Goal: Task Accomplishment & Management: Manage account settings

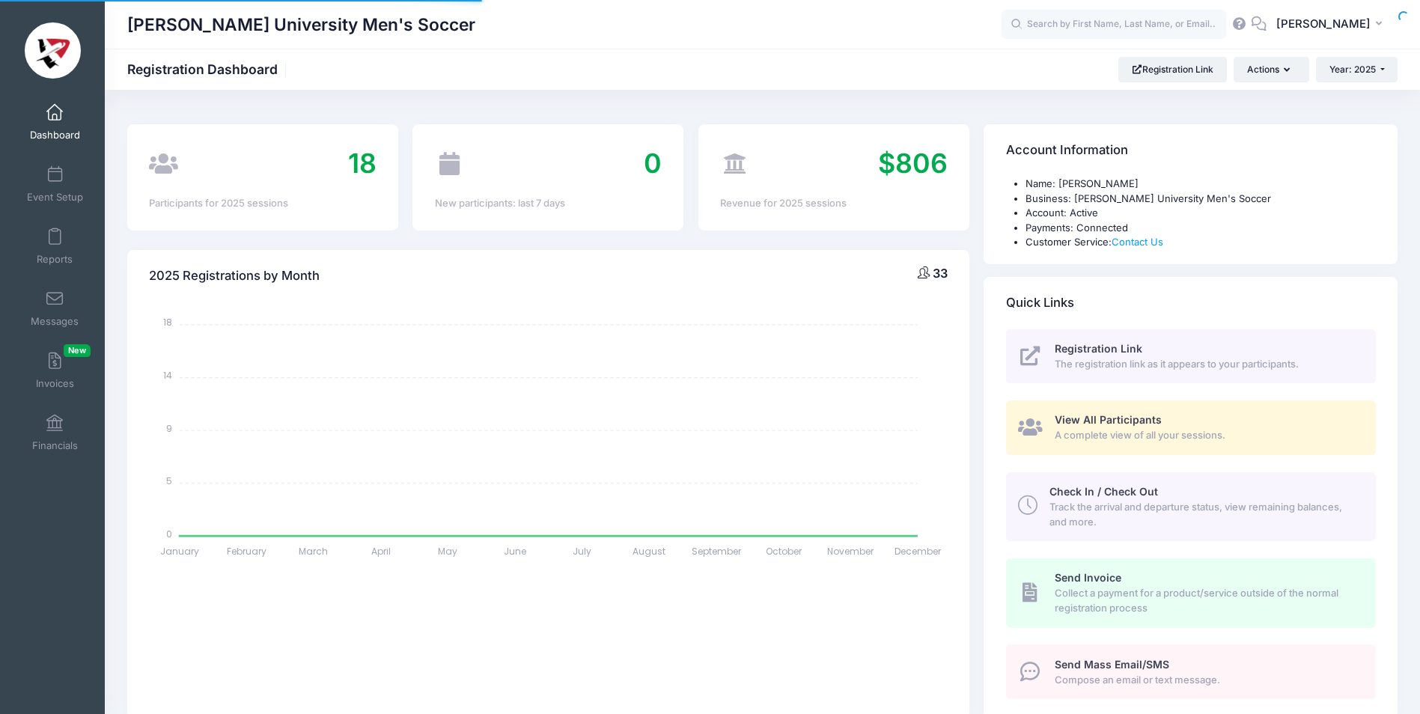
select select
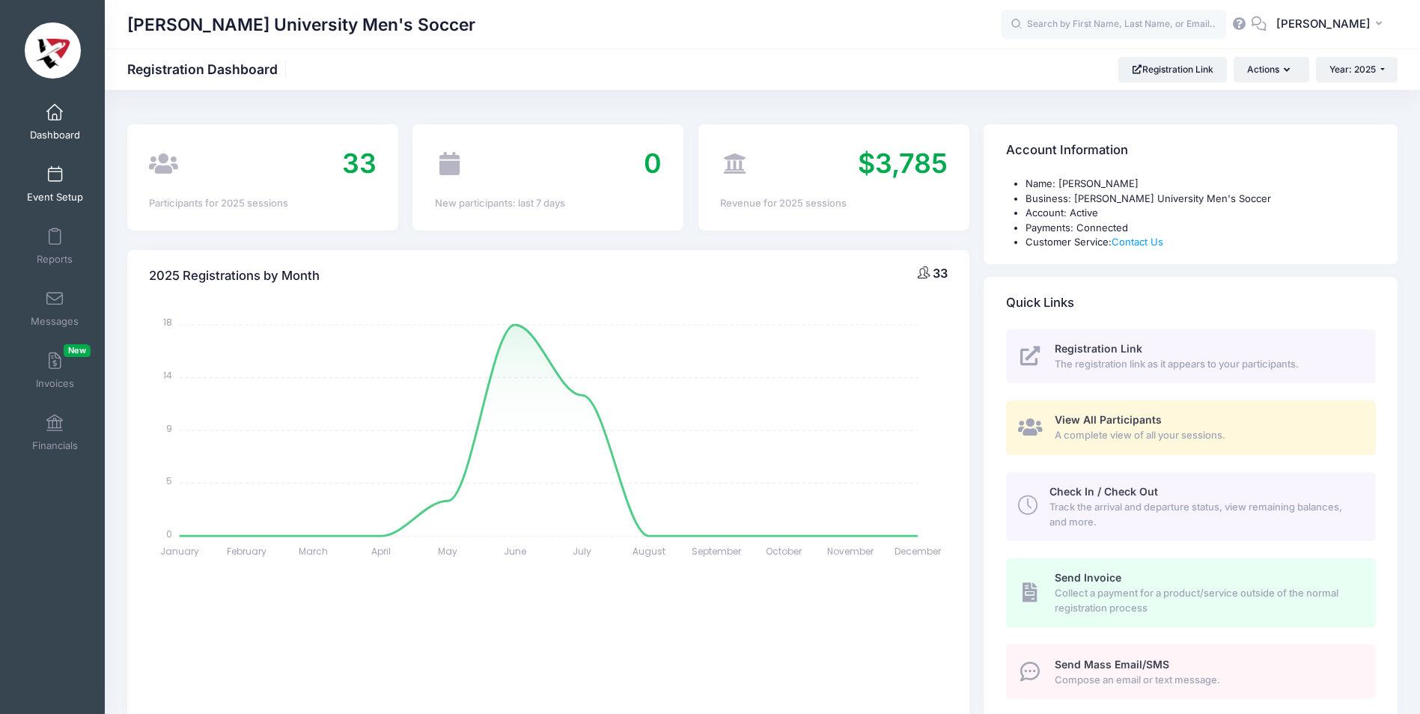
click at [55, 178] on span at bounding box center [55, 175] width 0 height 16
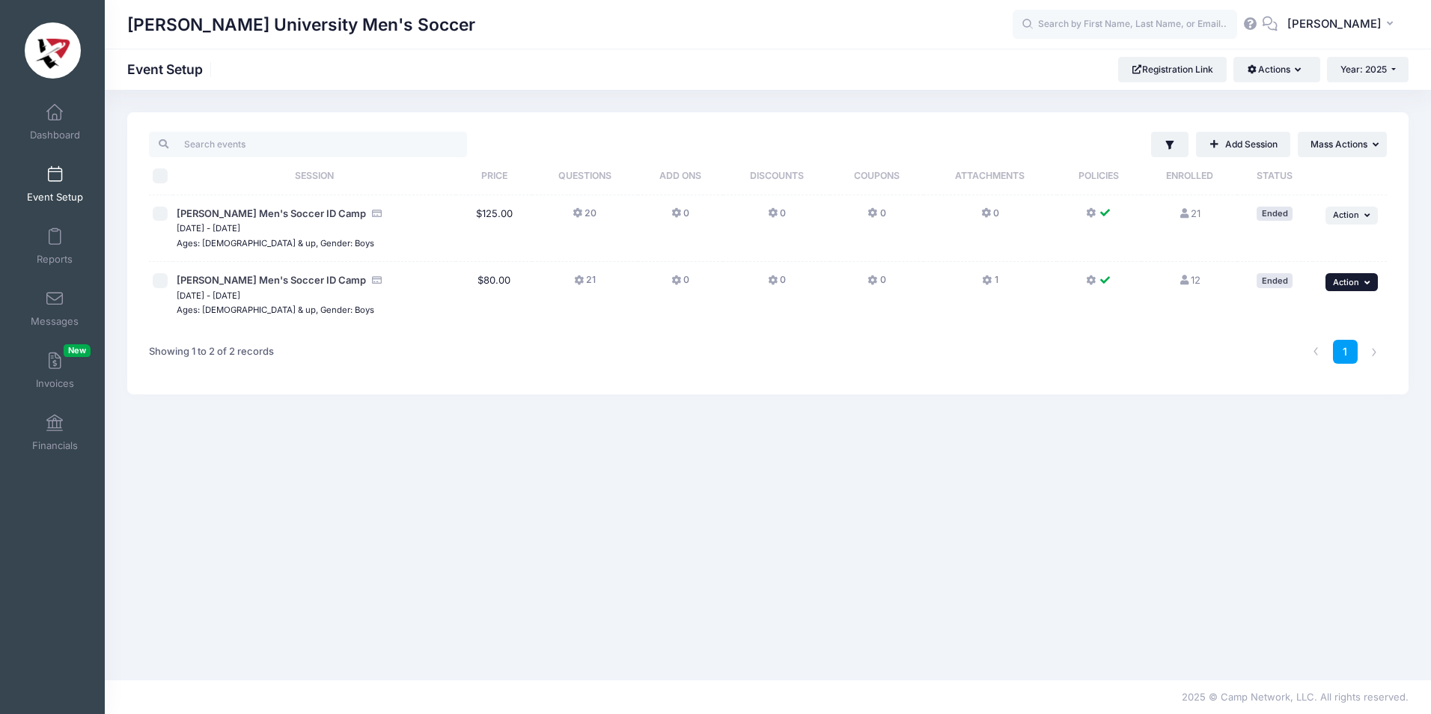
click at [1365, 281] on icon "button" at bounding box center [1369, 282] width 9 height 8
click at [1291, 317] on link "Edit Session" at bounding box center [1302, 315] width 135 height 28
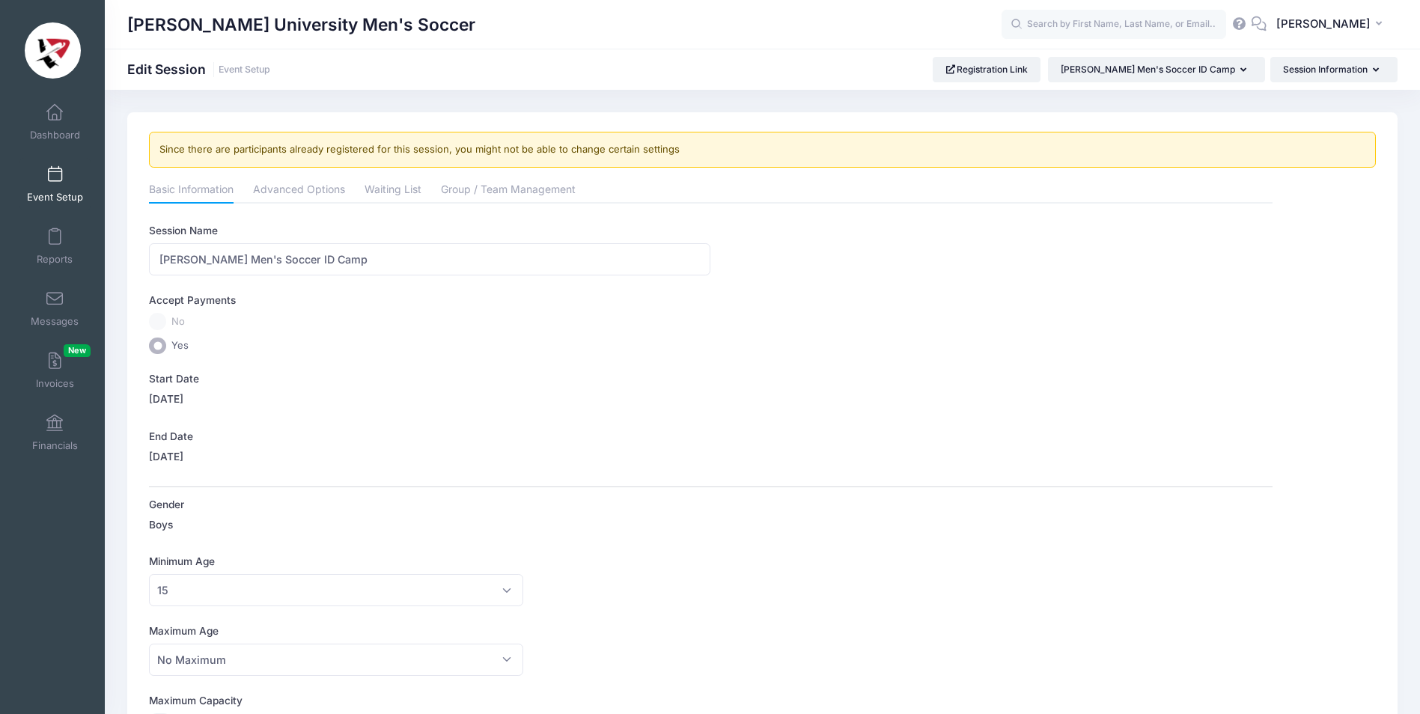
click at [55, 181] on span at bounding box center [55, 175] width 0 height 16
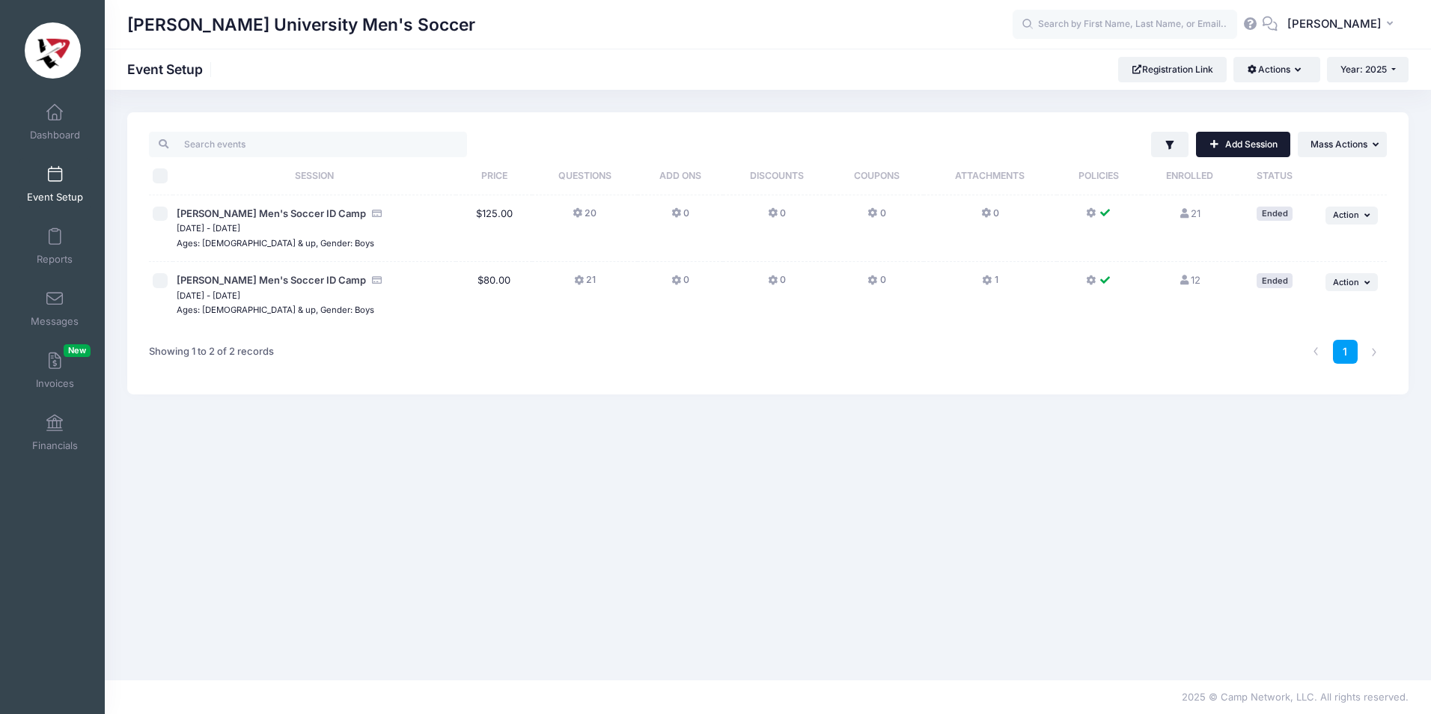
click at [1234, 142] on link "Add Session" at bounding box center [1243, 144] width 94 height 25
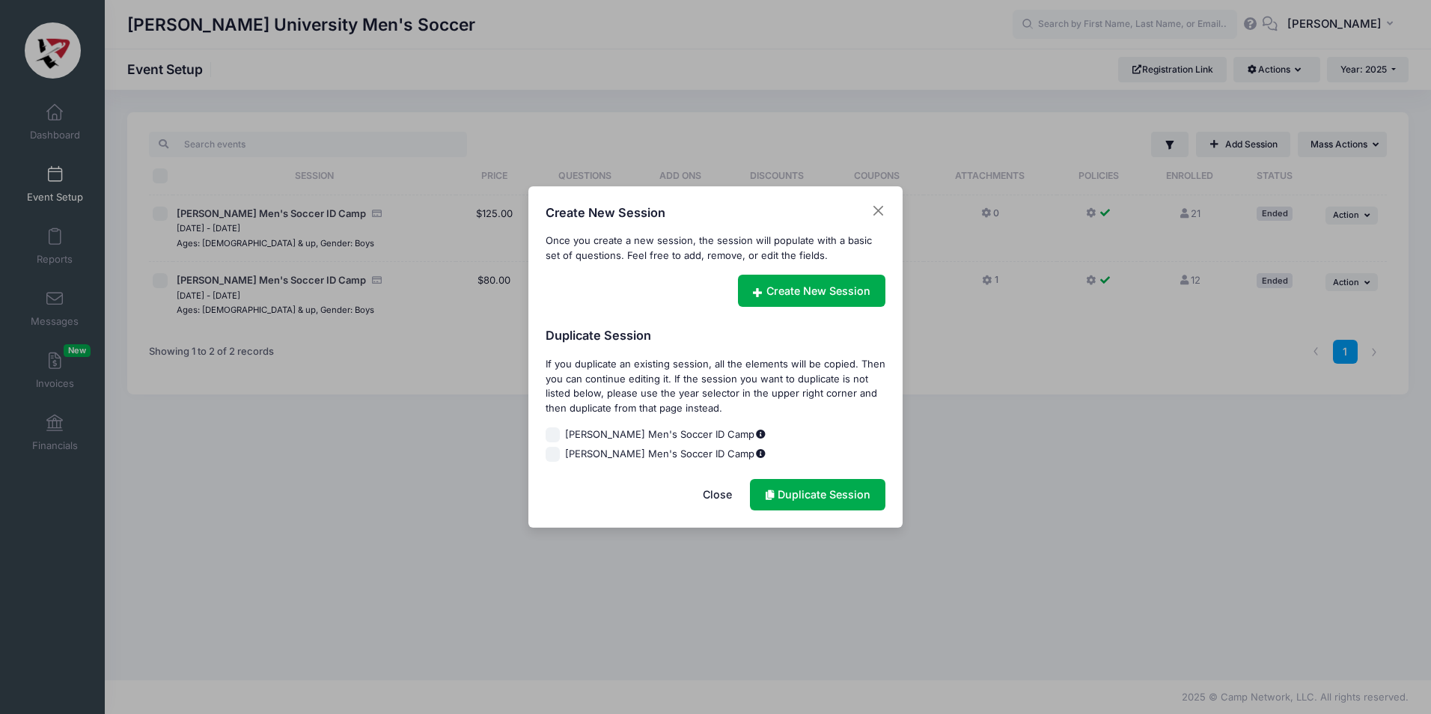
click at [554, 451] on input "[PERSON_NAME] Men's Soccer ID Camp" at bounding box center [553, 454] width 15 height 15
checkbox input "true"
click at [808, 494] on link "Duplicate Session" at bounding box center [817, 495] width 135 height 32
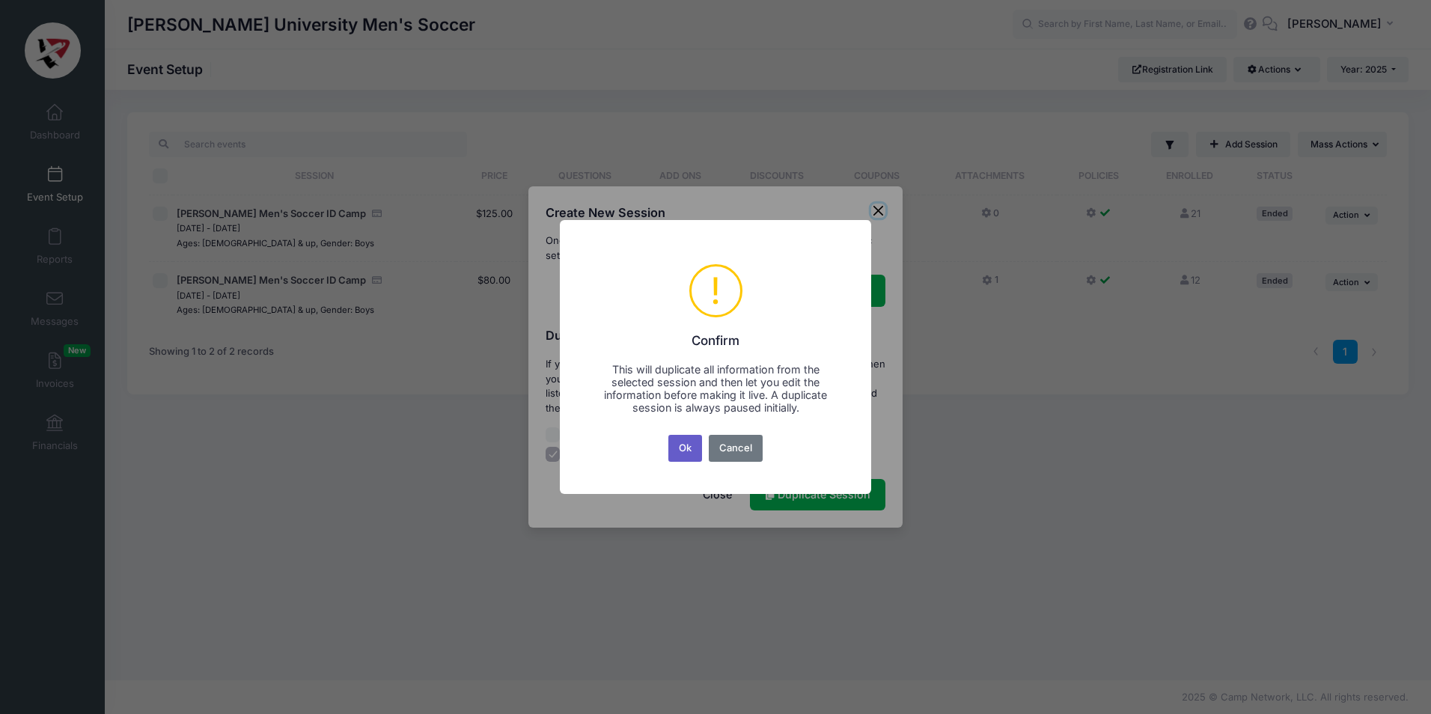
click at [683, 445] on button "Ok" at bounding box center [685, 448] width 34 height 27
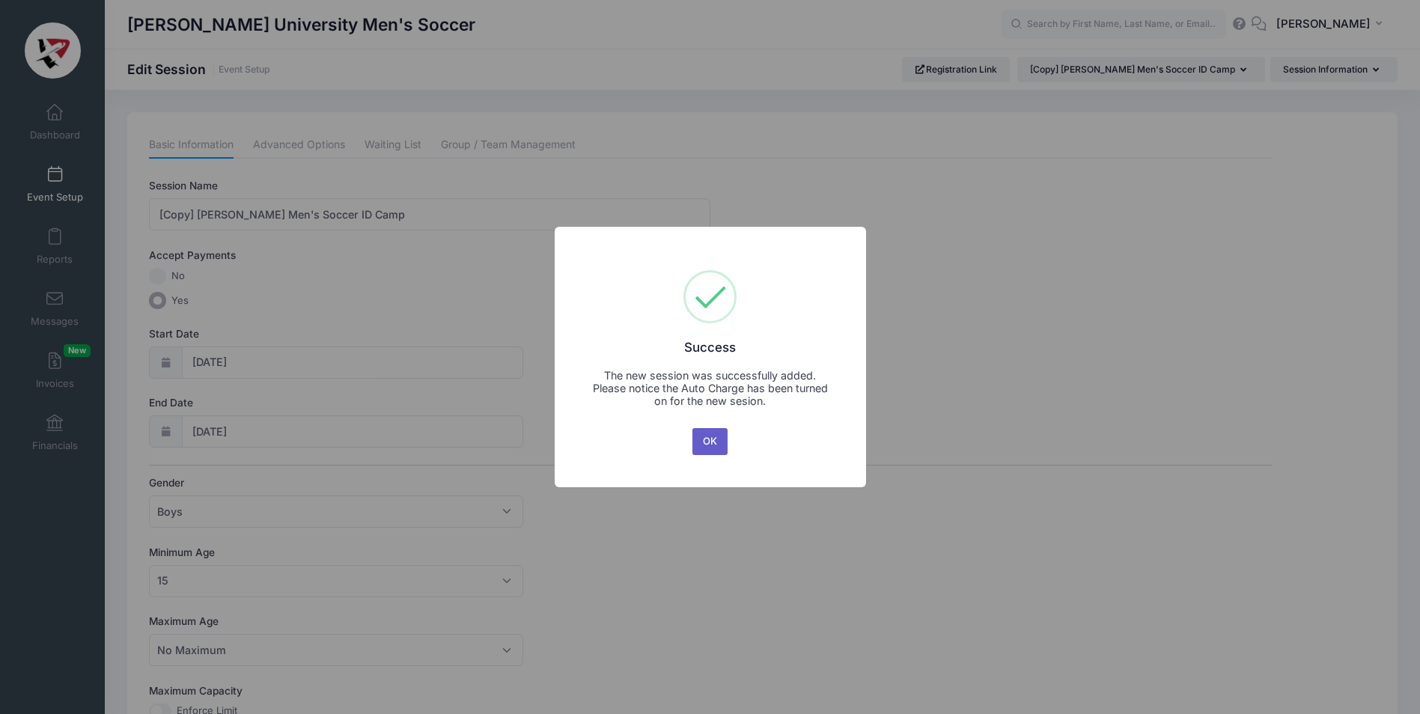
click at [719, 443] on button "OK" at bounding box center [710, 441] width 36 height 27
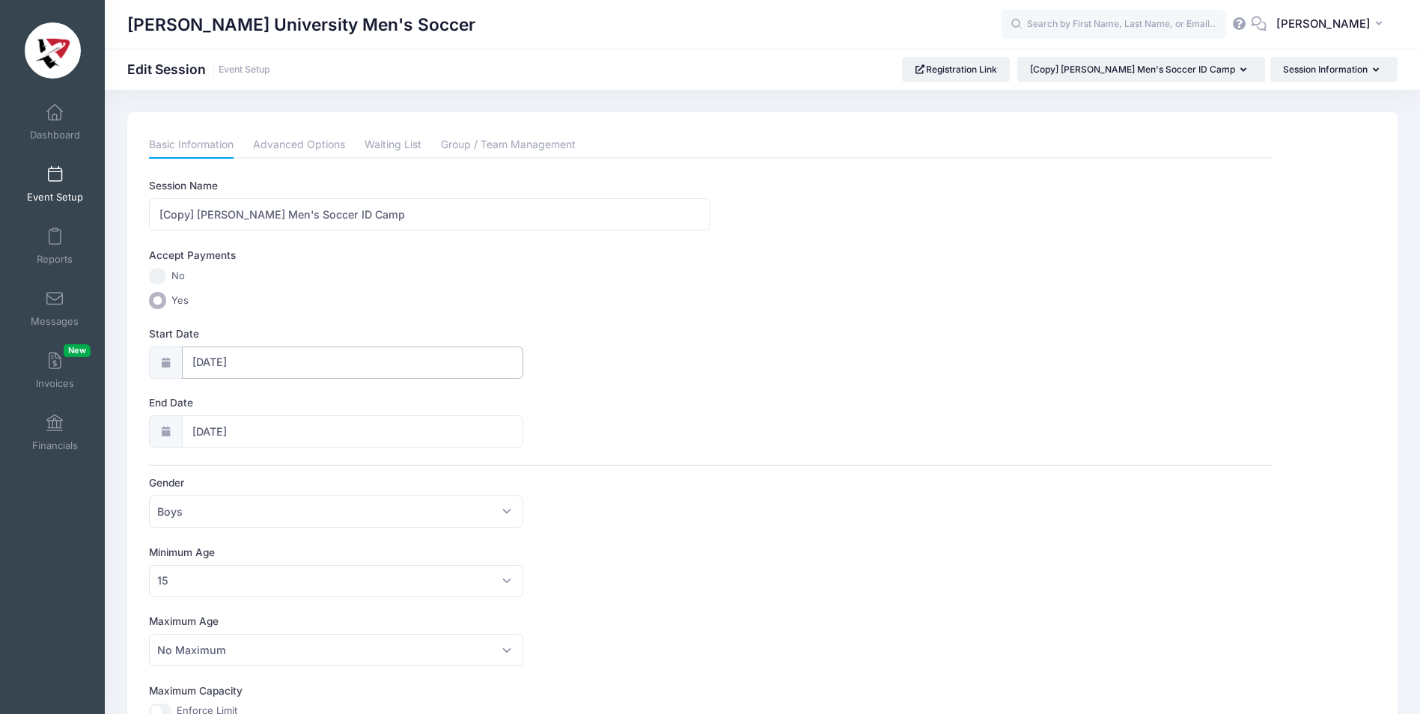
click at [264, 359] on input "07/25/2025" at bounding box center [353, 363] width 342 height 32
click at [366, 400] on icon at bounding box center [370, 402] width 10 height 10
click at [368, 402] on icon at bounding box center [370, 402] width 10 height 10
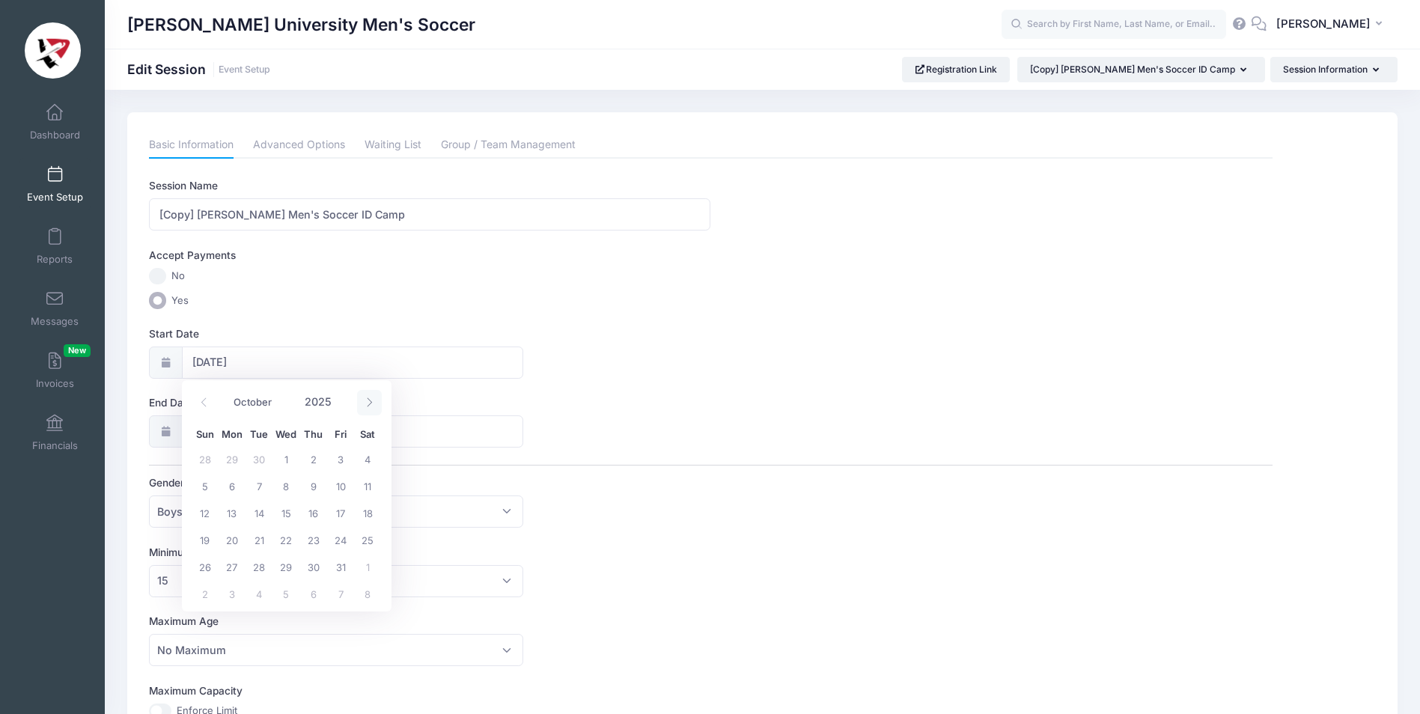
select select "10"
click at [230, 512] on span "10" at bounding box center [232, 512] width 27 height 27
type input "11/10/2025"
type input "11/11/2025"
select select "10"
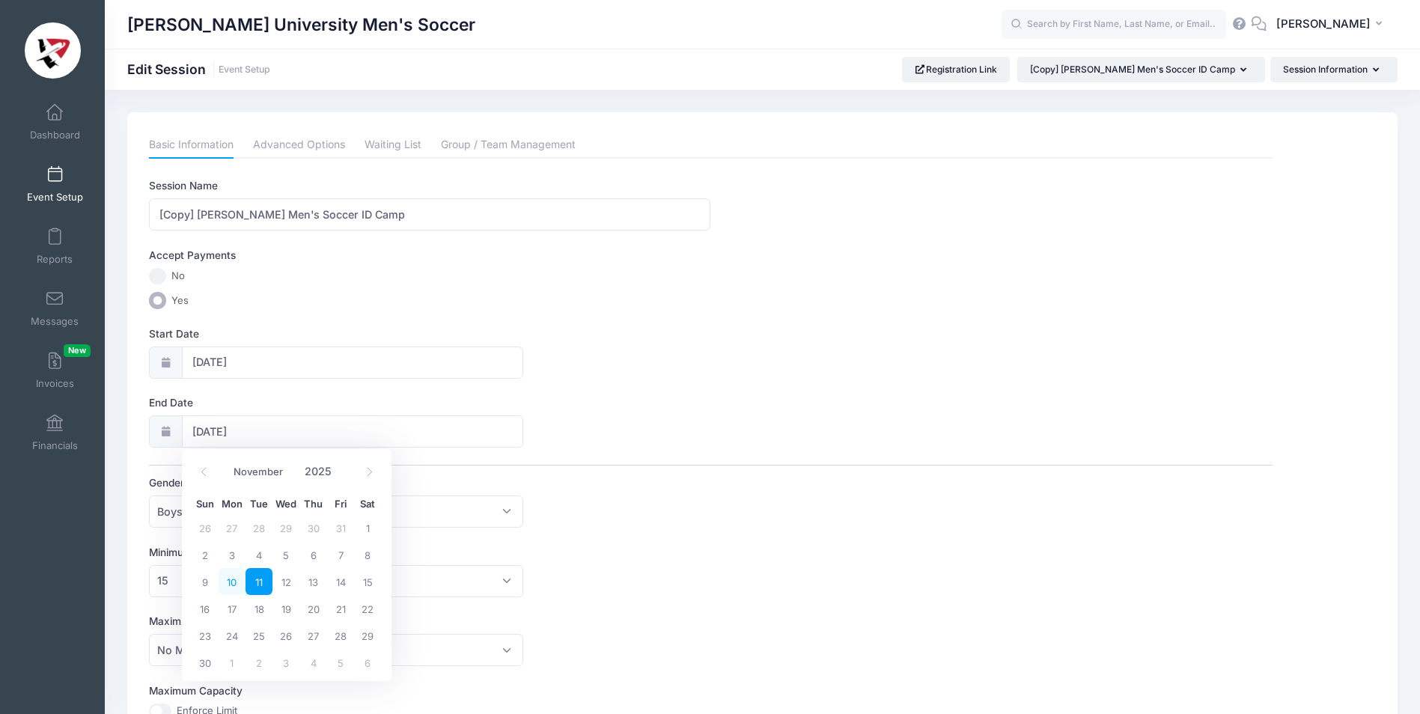
click at [230, 583] on span "10" at bounding box center [232, 581] width 27 height 27
type input "11/10/2025"
click at [299, 147] on link "Advanced Options" at bounding box center [299, 145] width 92 height 27
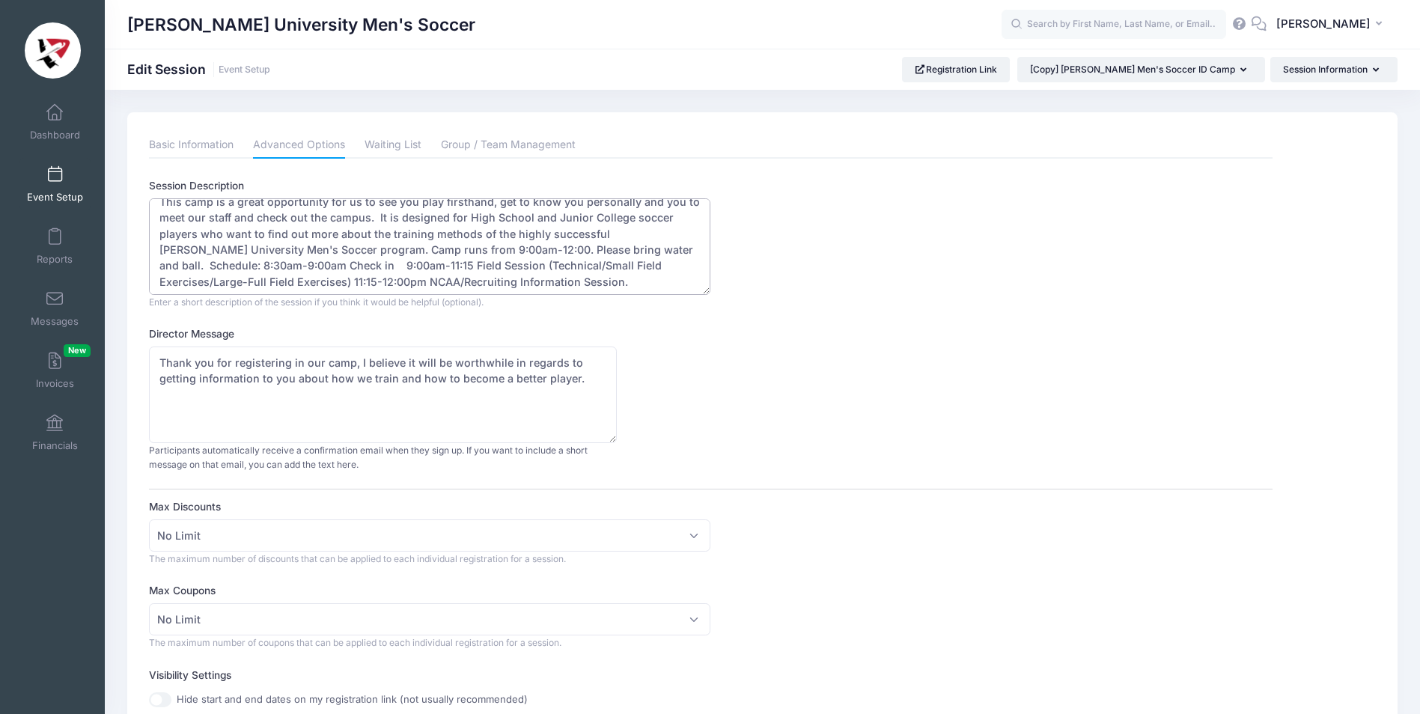
scroll to position [16, 0]
click at [316, 246] on textarea "This camp is a great opportunity for us to see you play firsthand, get to know …" at bounding box center [429, 246] width 561 height 97
click at [244, 262] on textarea "This camp is a great opportunity for us to see you play firsthand, get to know …" at bounding box center [429, 246] width 561 height 97
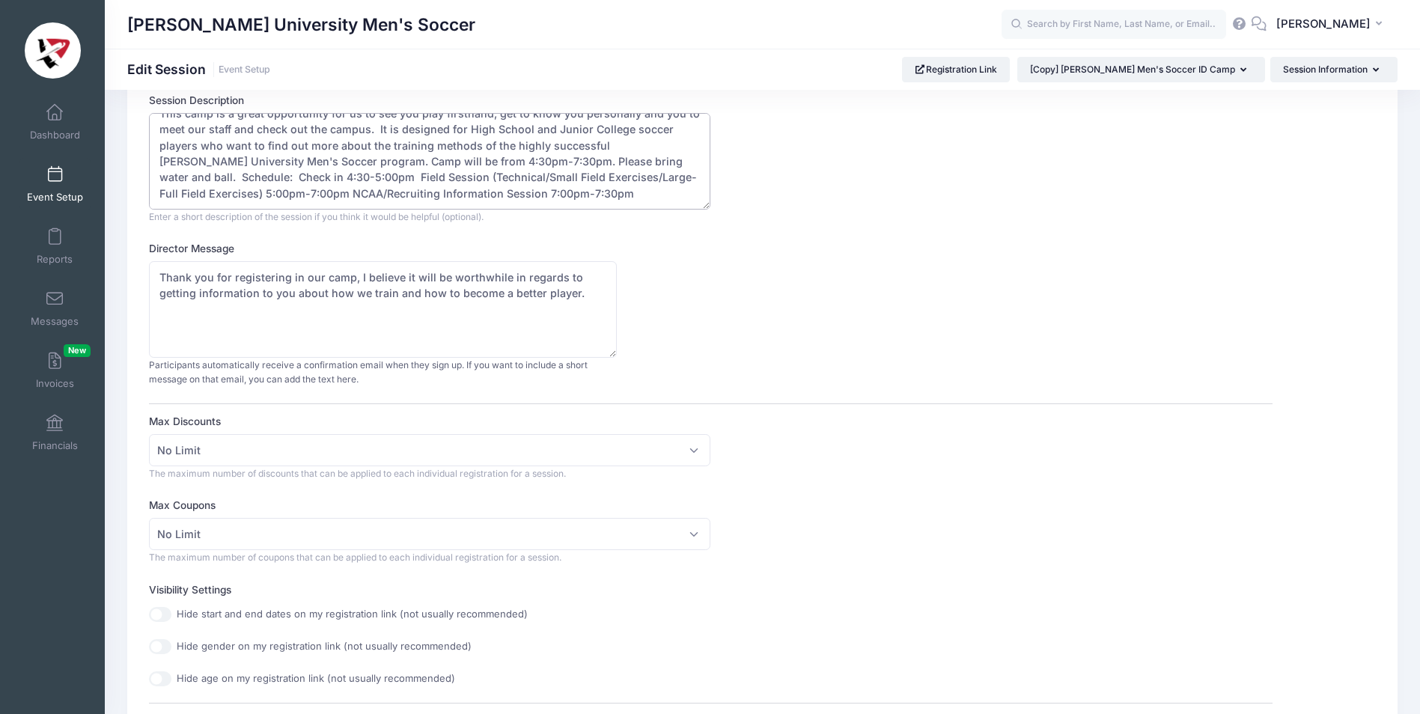
scroll to position [0, 0]
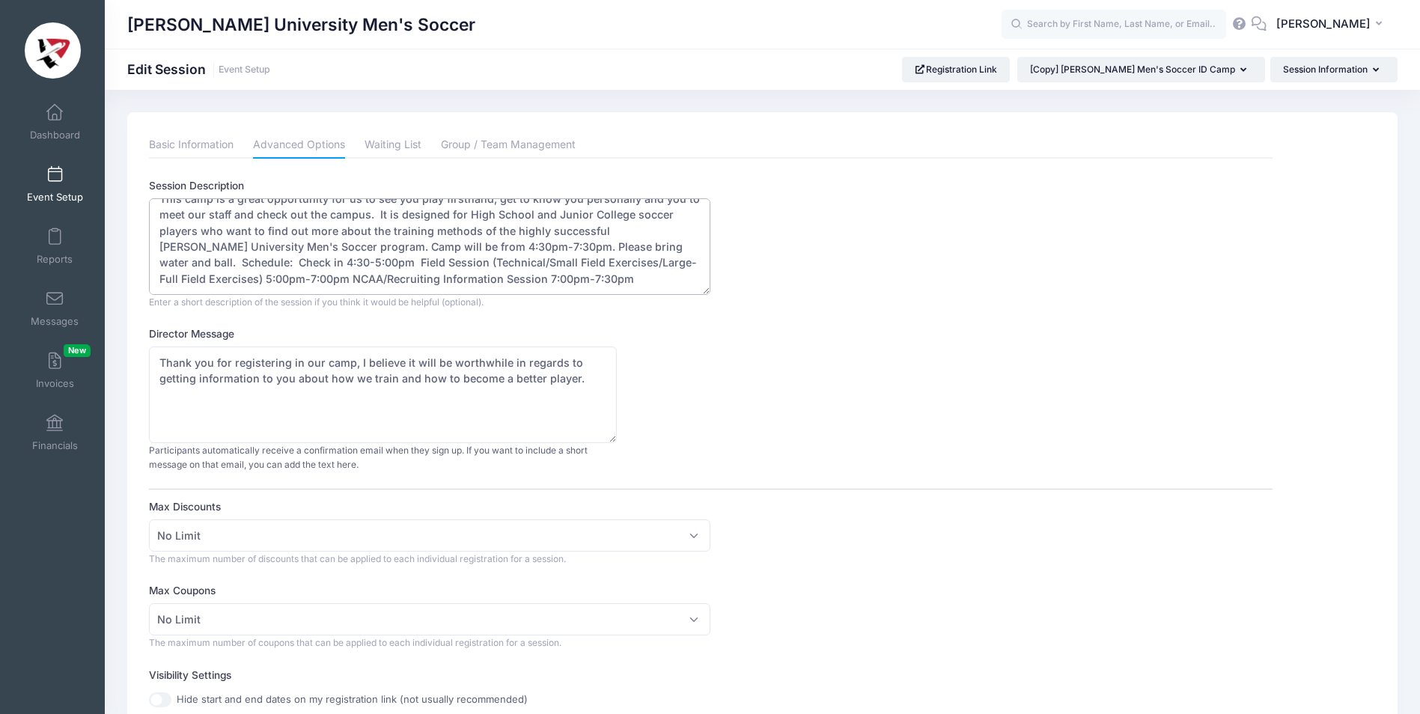
type textarea "This camp is a great opportunity for us to see you play firsthand, get to know …"
click at [576, 378] on textarea "Thank you for registering in our camp, I believe it will be worthwhile in regar…" at bounding box center [383, 395] width 468 height 97
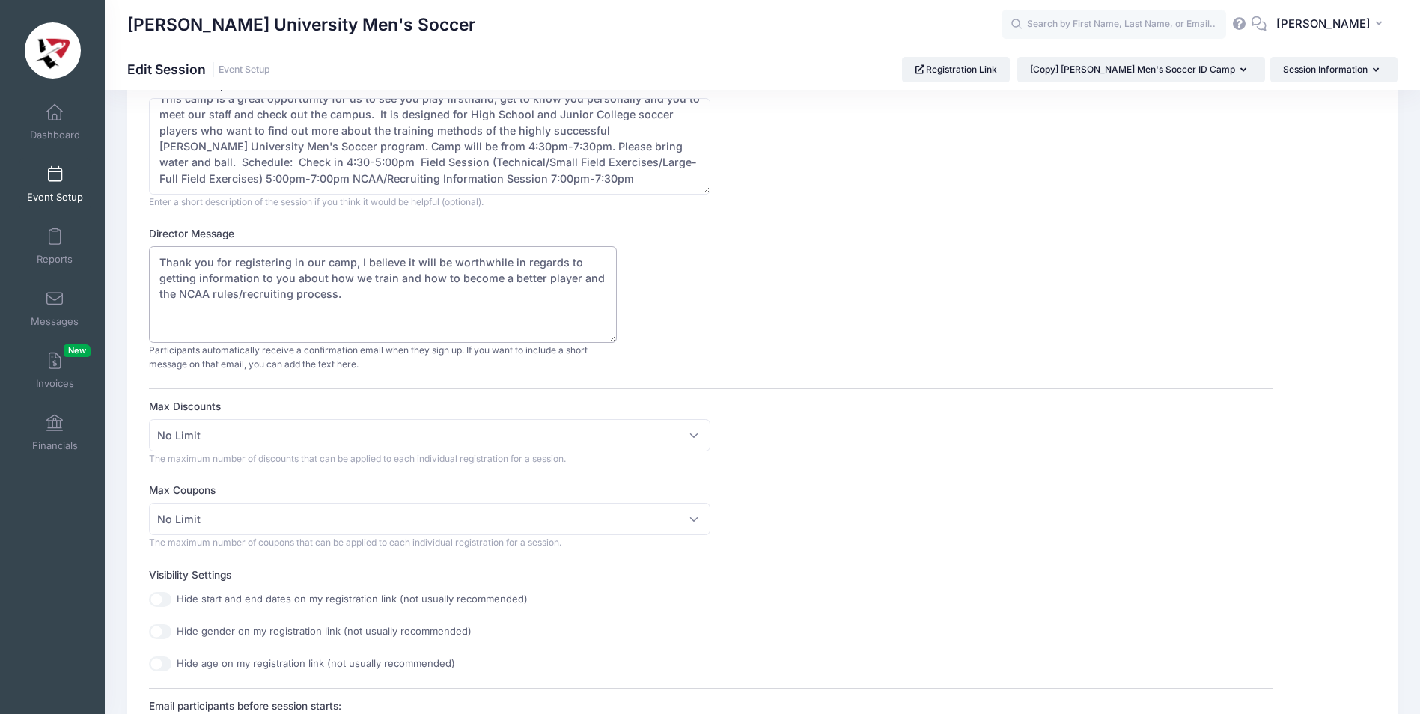
scroll to position [150, 0]
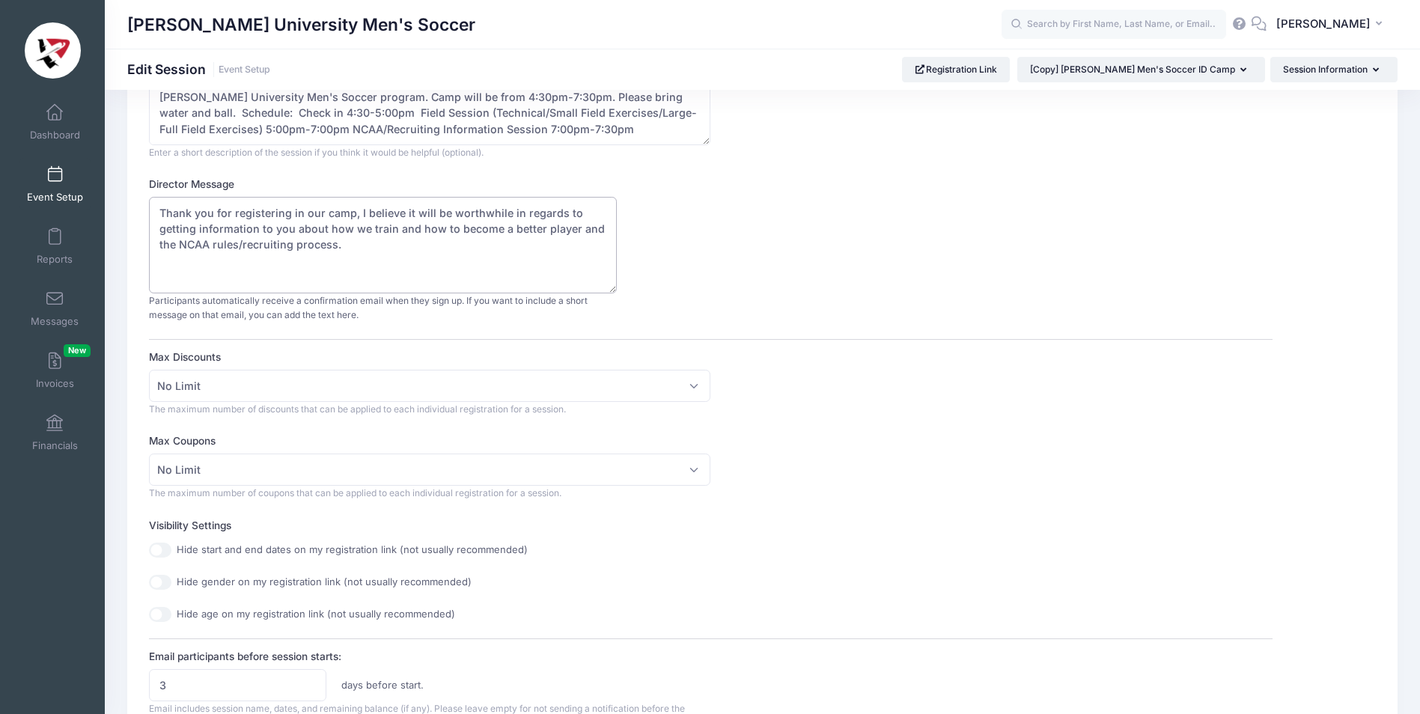
type textarea "Thank you for registering in our camp, I believe it will be worthwhile in regar…"
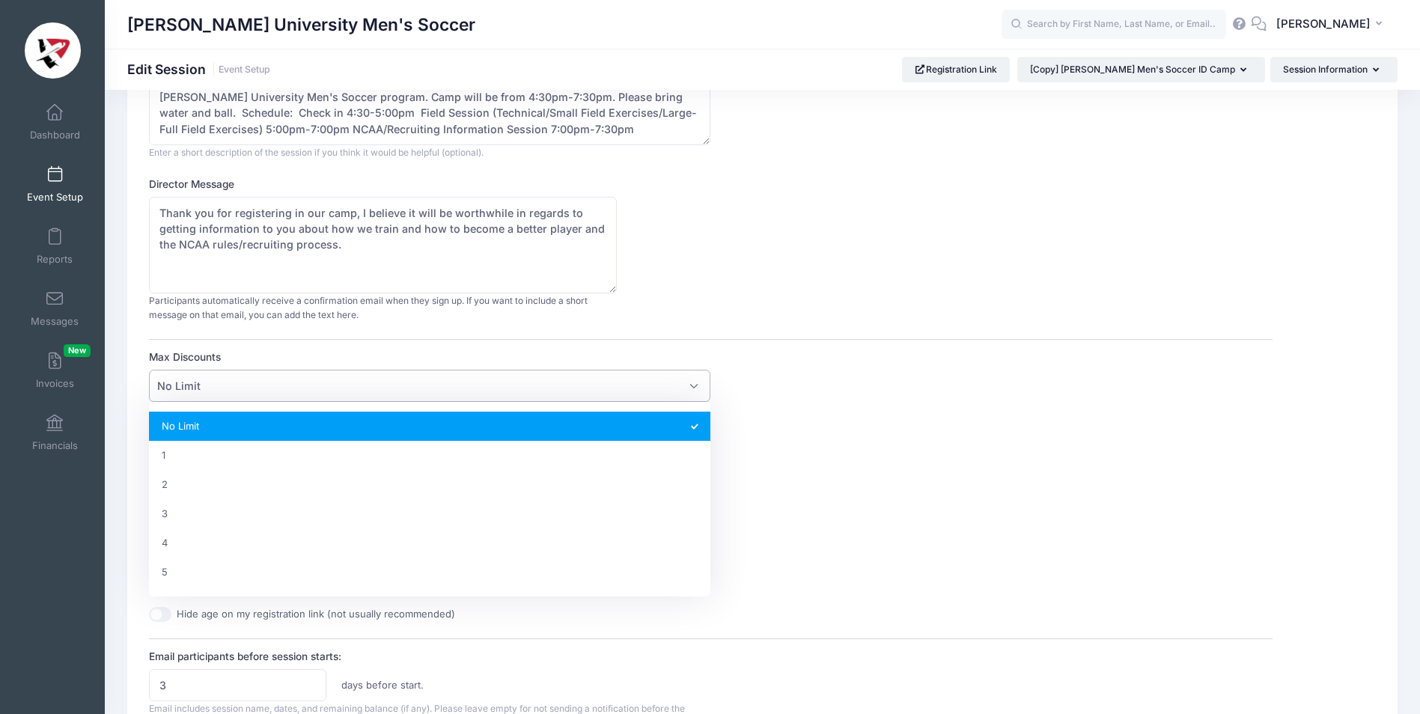
click at [692, 383] on span "No Limit" at bounding box center [429, 386] width 561 height 32
click at [823, 393] on div "Max Discounts No Limit 1 2 3 4 5 No Limit The maximum number of discounts that …" at bounding box center [710, 383] width 1123 height 67
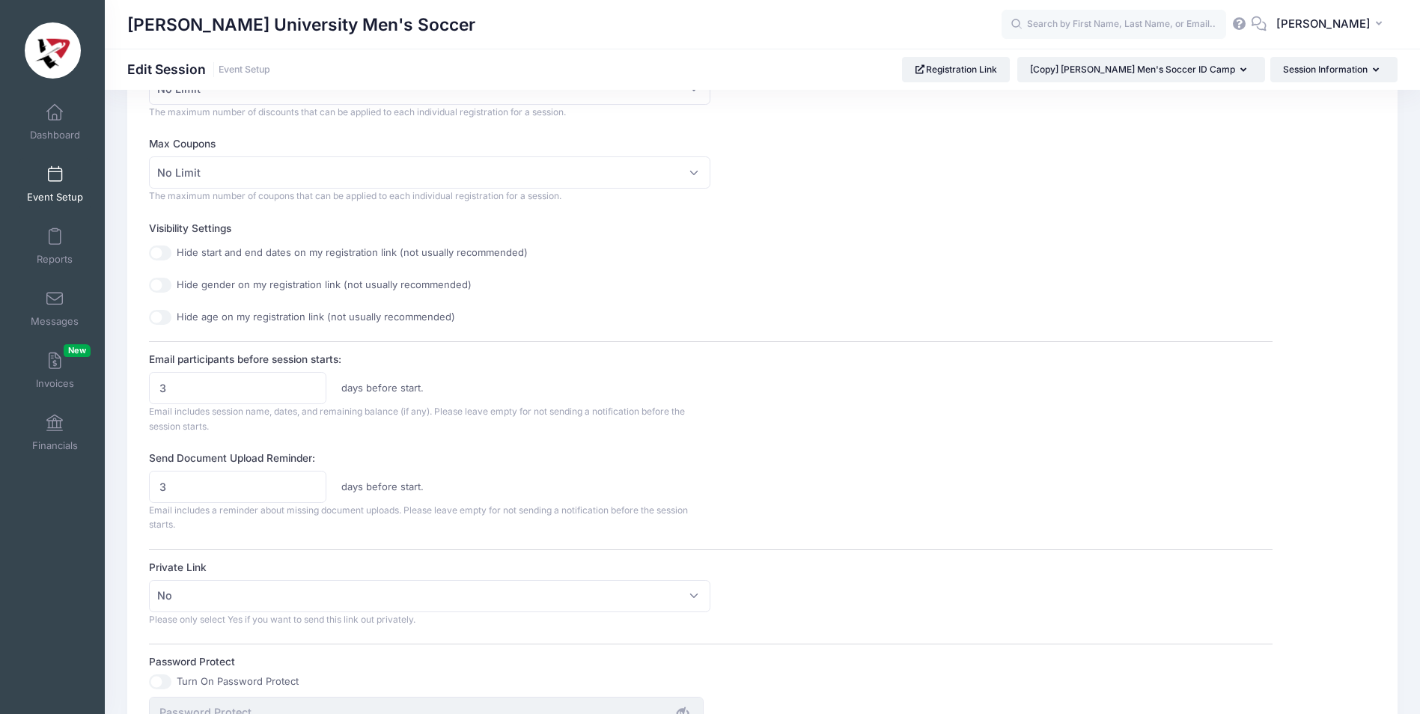
scroll to position [449, 0]
click at [311, 382] on input "4" at bounding box center [237, 386] width 177 height 32
click at [311, 382] on input "5" at bounding box center [237, 386] width 177 height 32
click at [311, 382] on input "6" at bounding box center [237, 386] width 177 height 32
type input "7"
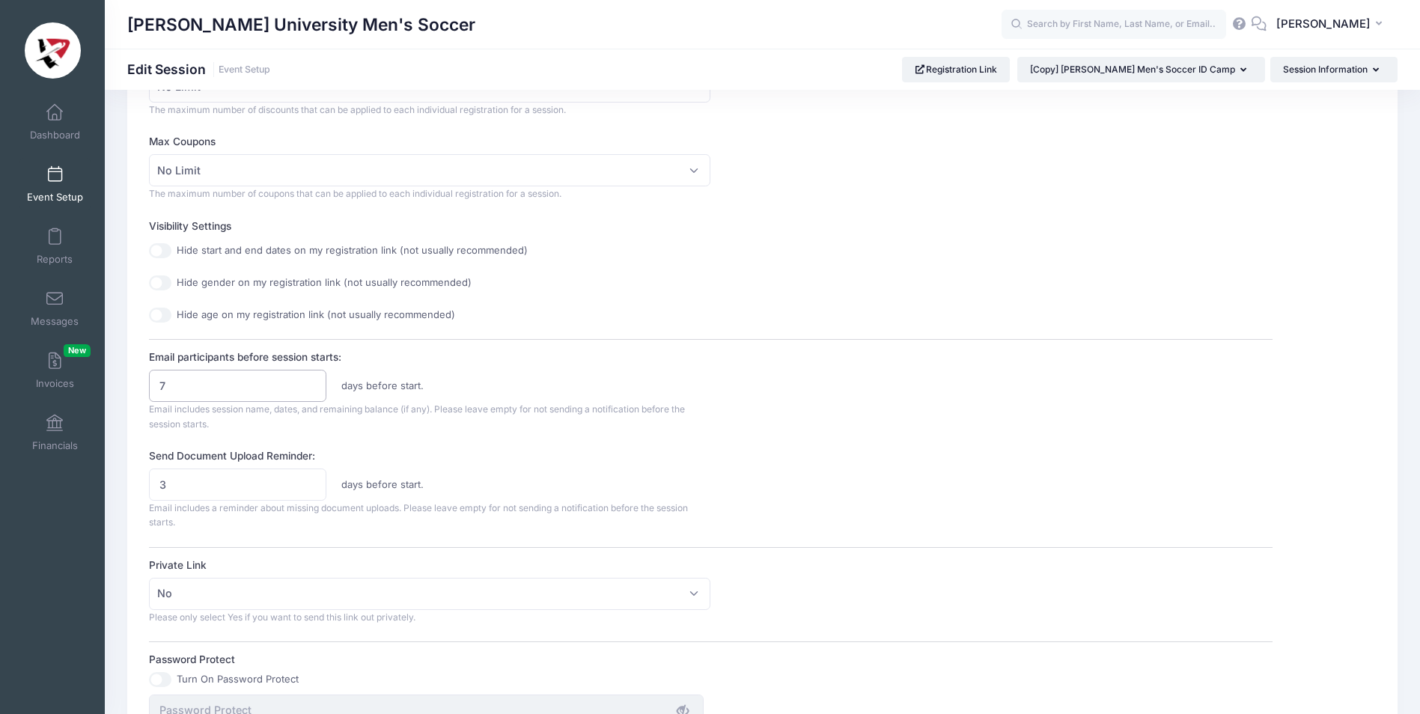
click at [311, 382] on input "7" at bounding box center [237, 386] width 177 height 32
click at [310, 479] on input "4" at bounding box center [237, 485] width 177 height 32
click at [310, 479] on input "5" at bounding box center [237, 485] width 177 height 32
click at [310, 479] on input "6" at bounding box center [237, 485] width 177 height 32
type input "7"
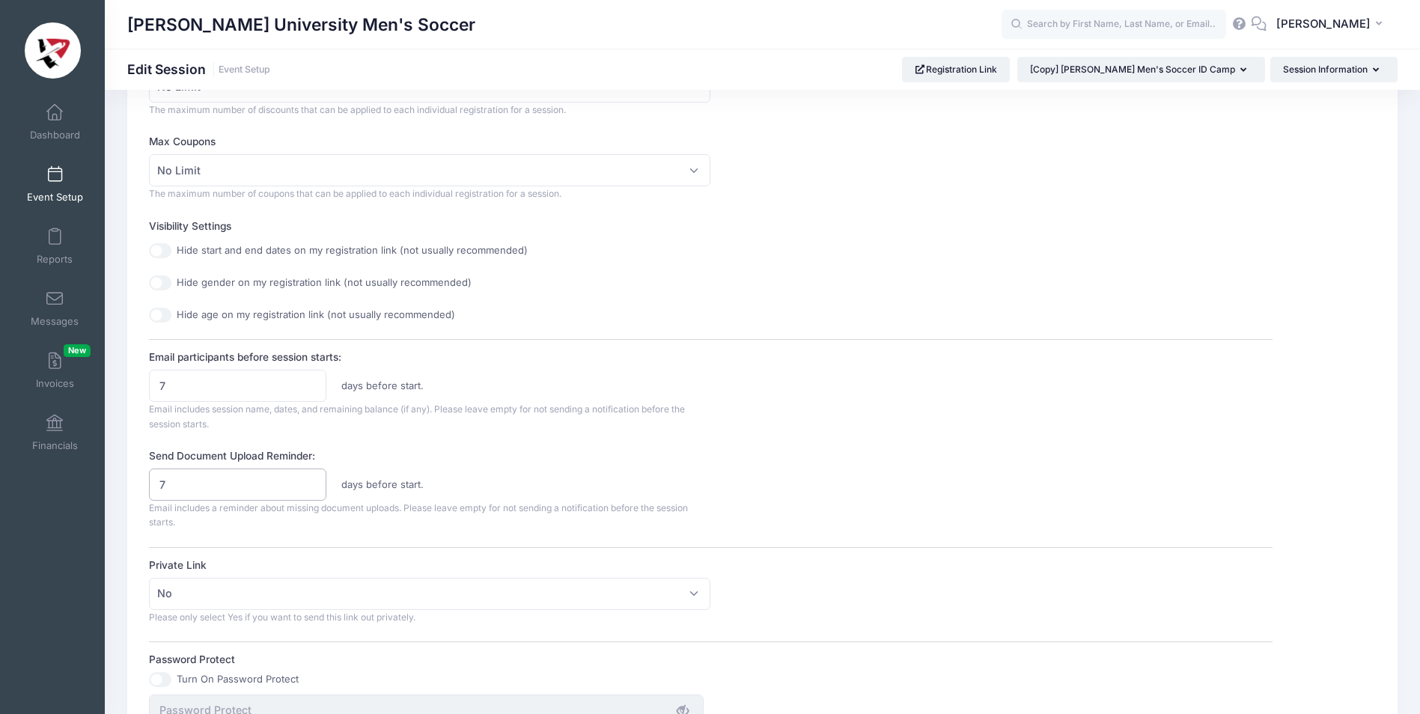
click at [310, 479] on input "7" at bounding box center [237, 485] width 177 height 32
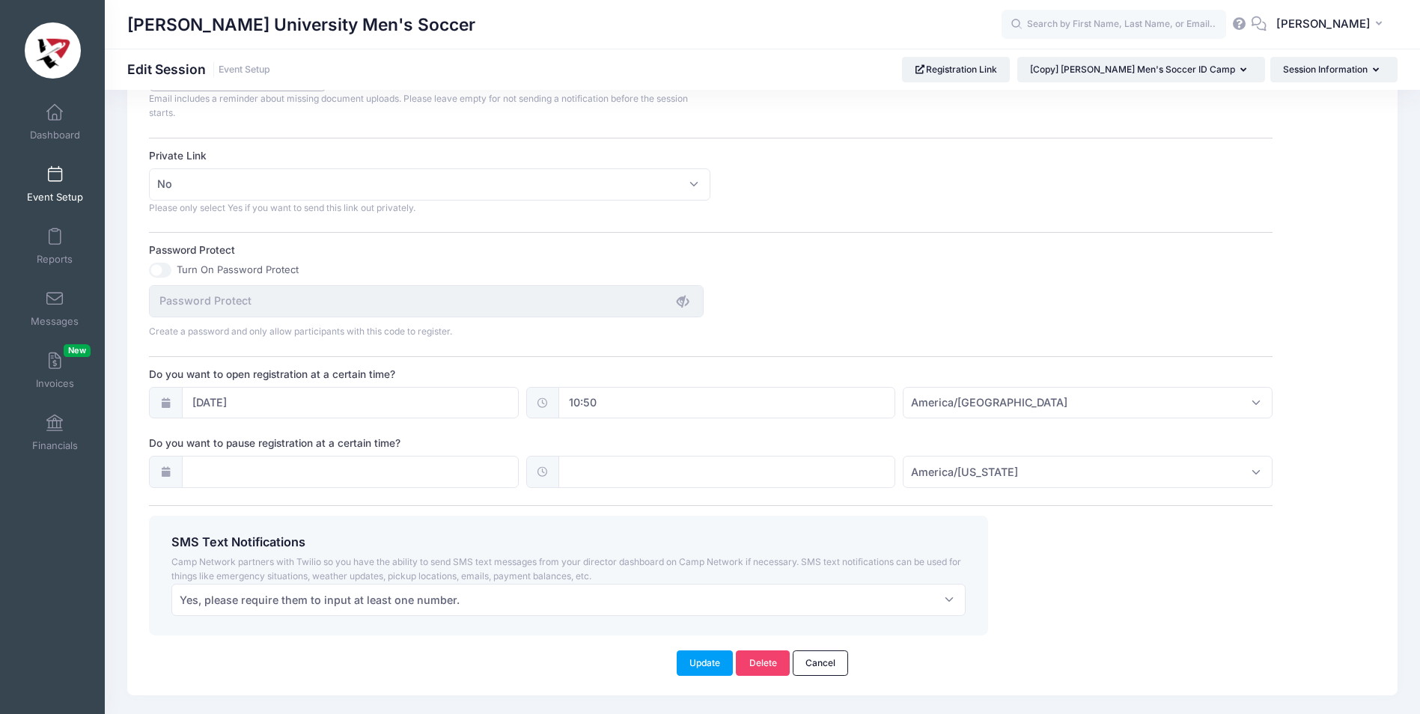
scroll to position [897, 0]
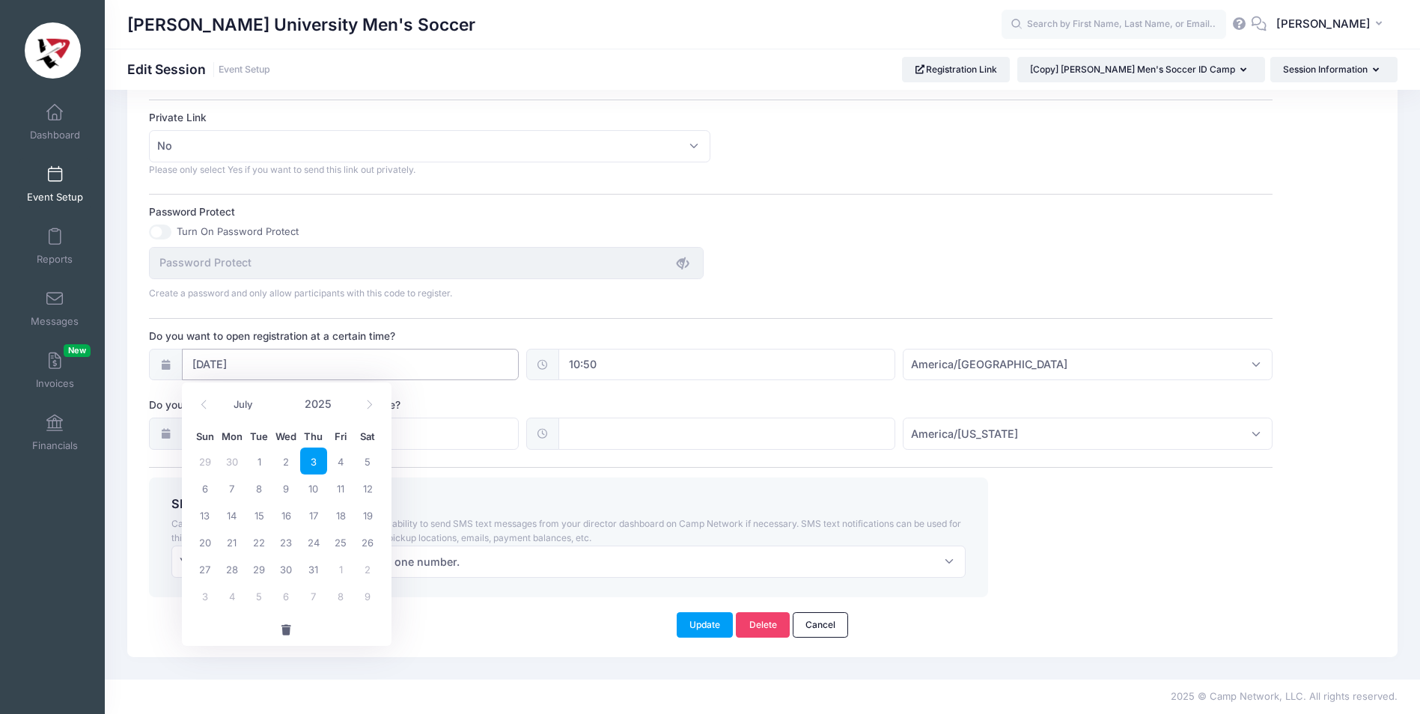
click at [211, 360] on input "07/03/2025" at bounding box center [350, 365] width 337 height 32
click at [369, 401] on icon at bounding box center [370, 405] width 10 height 10
click at [202, 406] on icon at bounding box center [203, 404] width 5 height 9
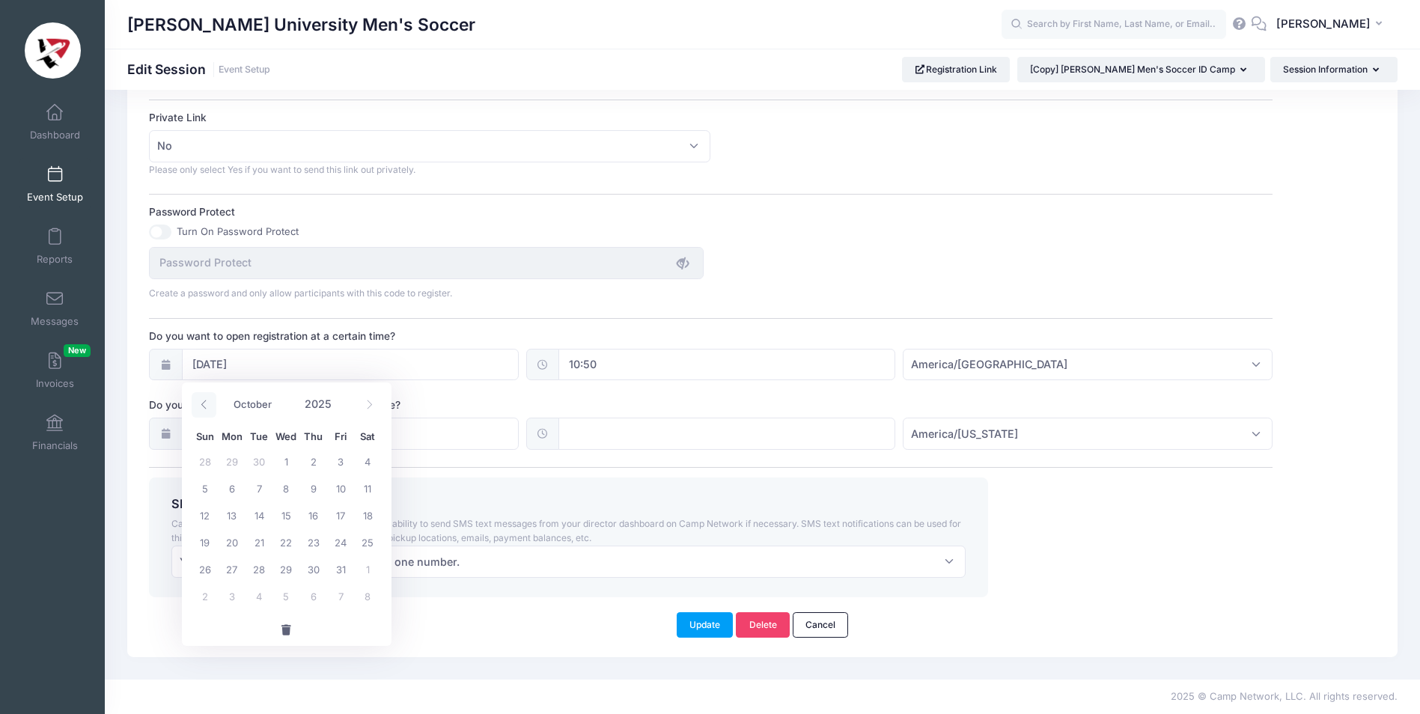
select select "8"
click at [366, 487] on span "13" at bounding box center [367, 488] width 27 height 27
type input "09/13/2025"
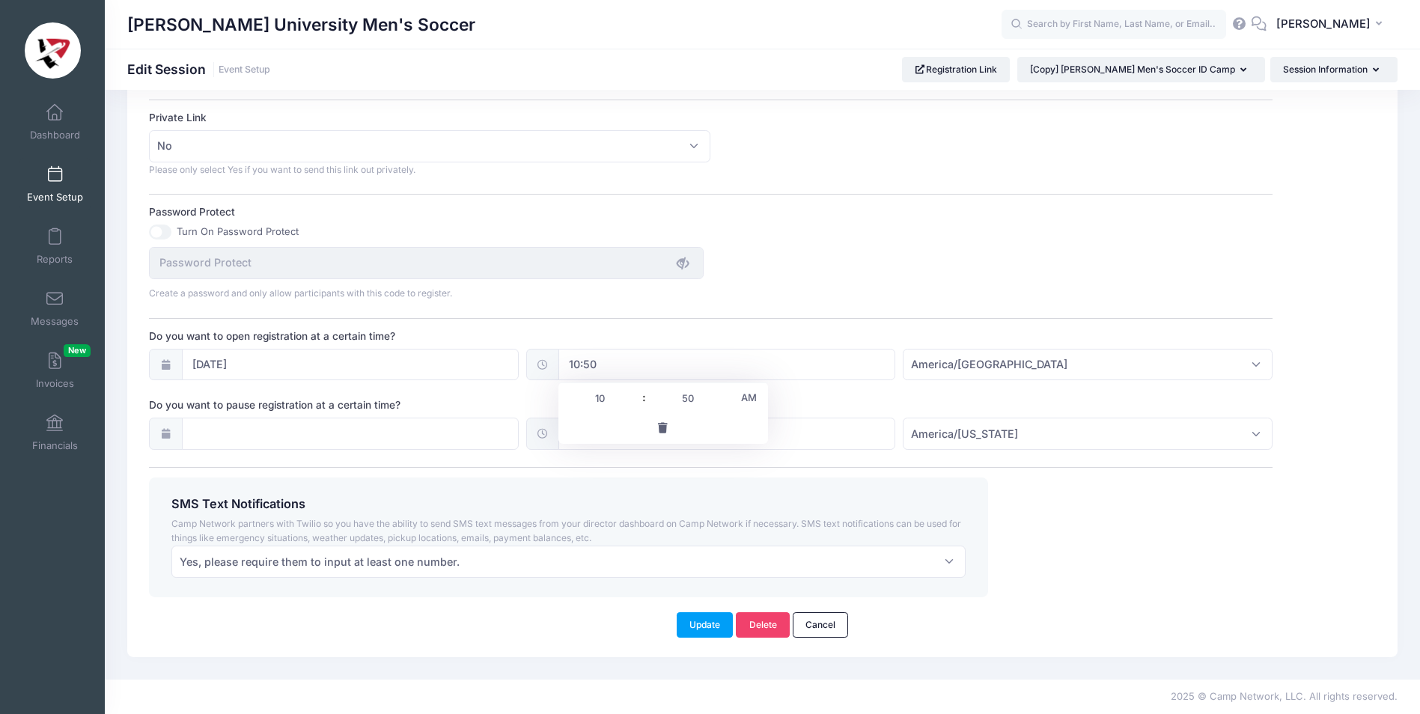
click at [591, 365] on input "10:50" at bounding box center [726, 365] width 337 height 32
type input "9"
type input "09:50"
type input "09"
click at [722, 389] on span at bounding box center [724, 390] width 10 height 15
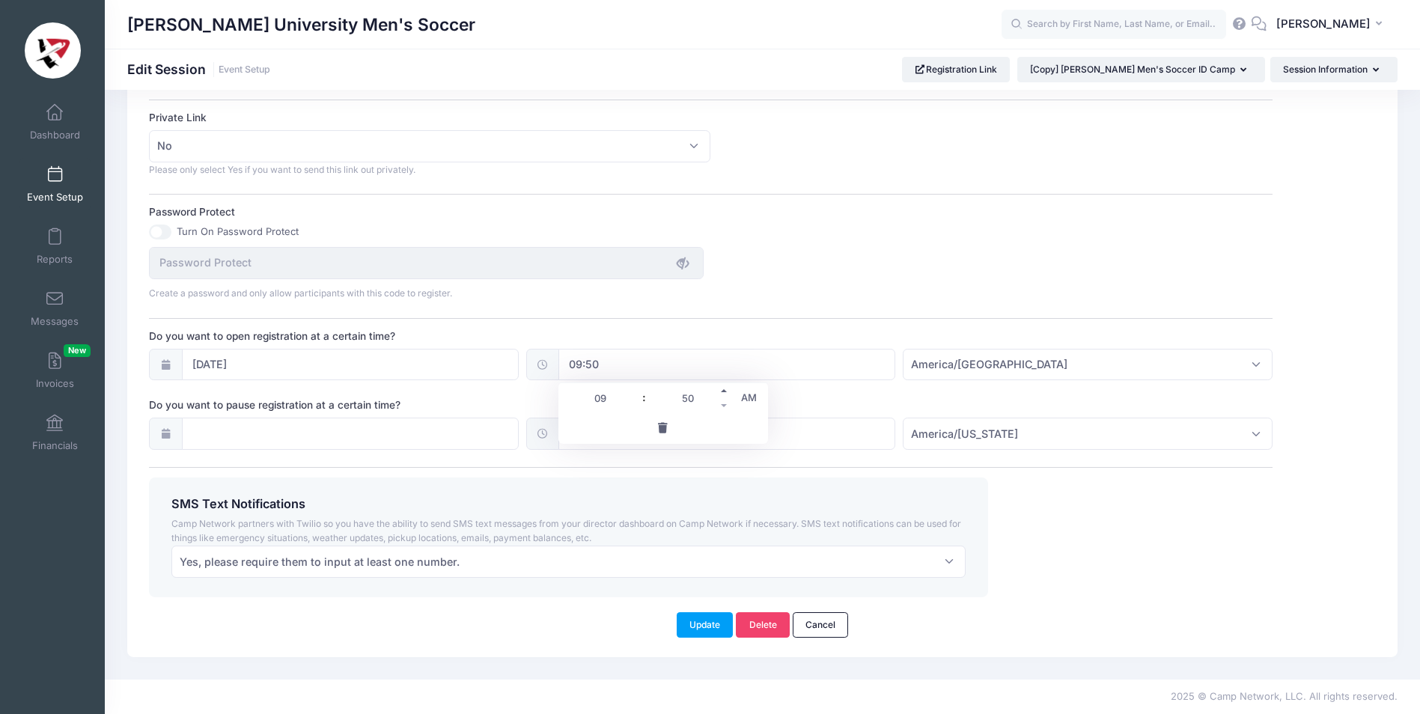
type input "09:55"
type input "55"
click at [722, 389] on span at bounding box center [724, 390] width 10 height 15
type input "10:00"
type input "10"
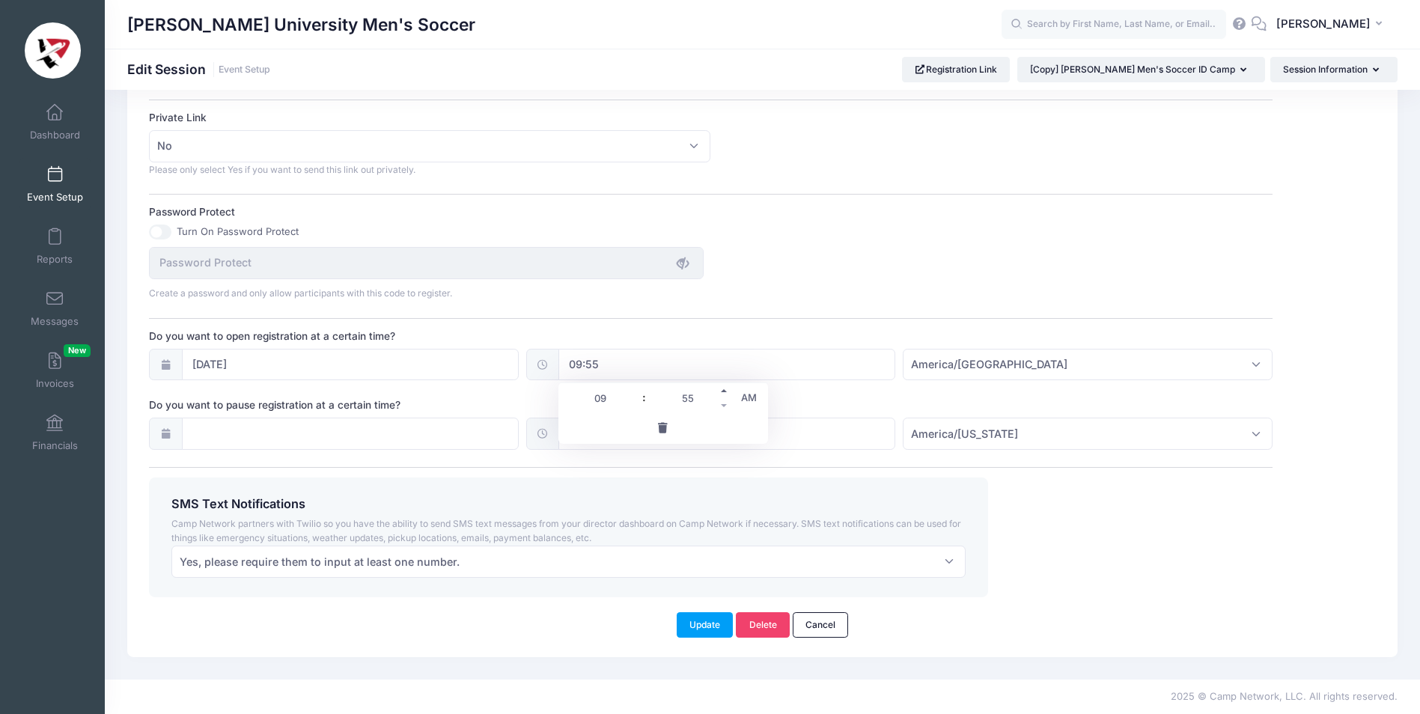
type input "00"
click at [722, 389] on span at bounding box center [724, 390] width 10 height 15
type input "10:05"
type input "05"
click at [722, 389] on span at bounding box center [724, 390] width 10 height 15
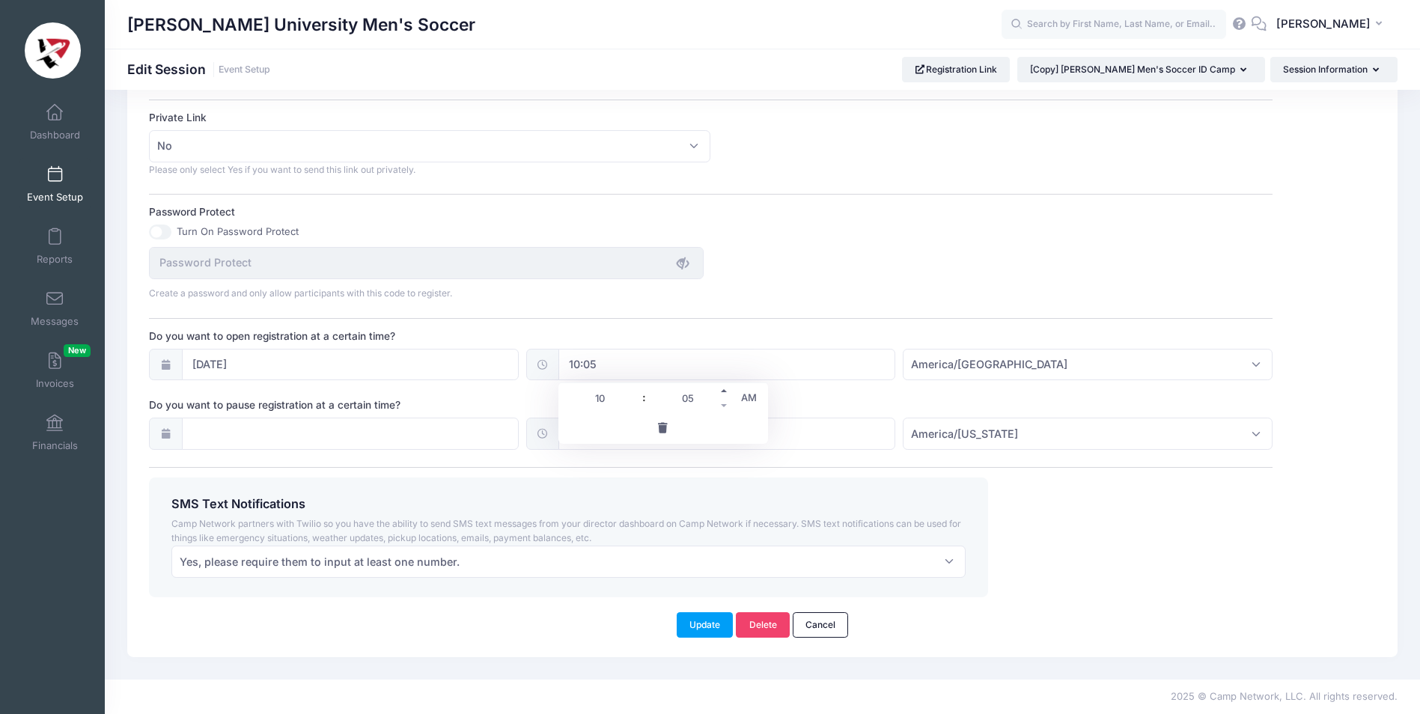
type input "10:10"
type input "10"
click at [722, 389] on span at bounding box center [724, 390] width 10 height 15
type input "10:20"
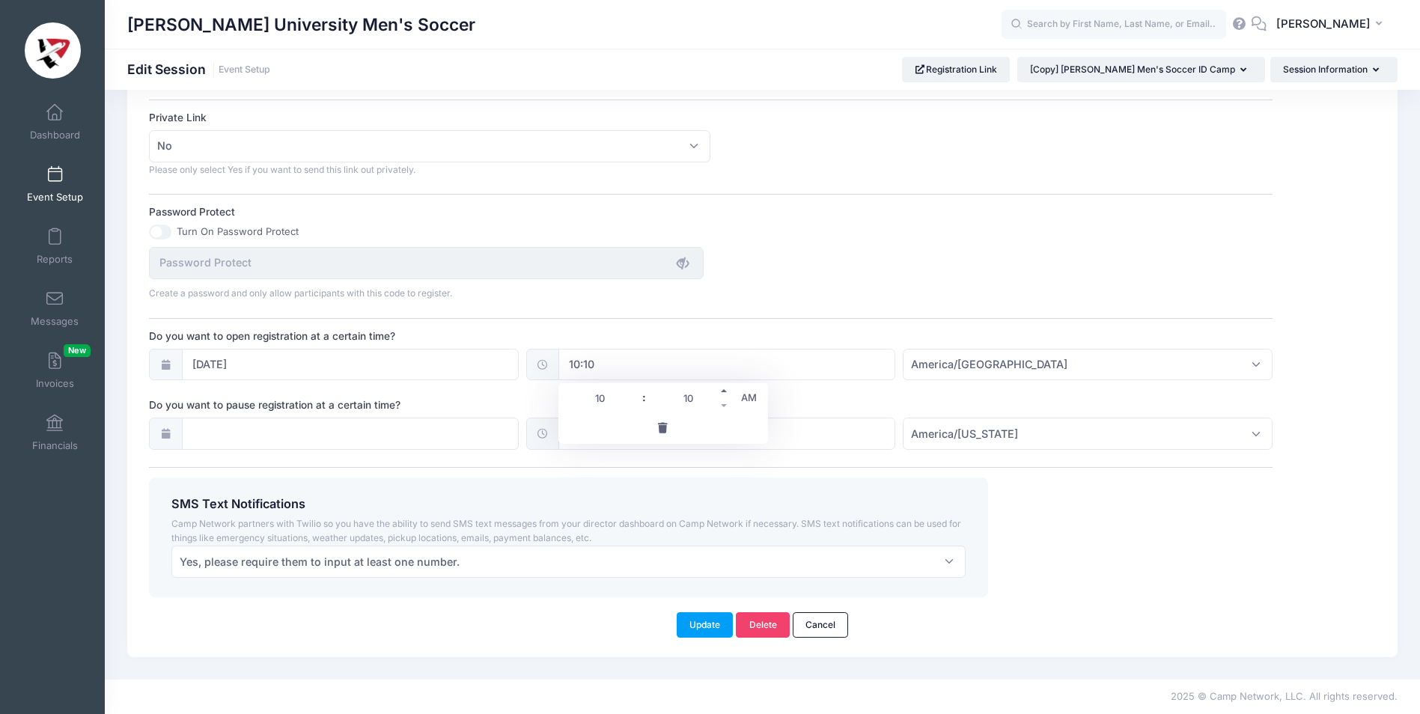
type input "20"
click at [722, 389] on span at bounding box center [724, 390] width 10 height 15
type input "10:25"
type input "25"
click at [722, 389] on span at bounding box center [724, 390] width 10 height 15
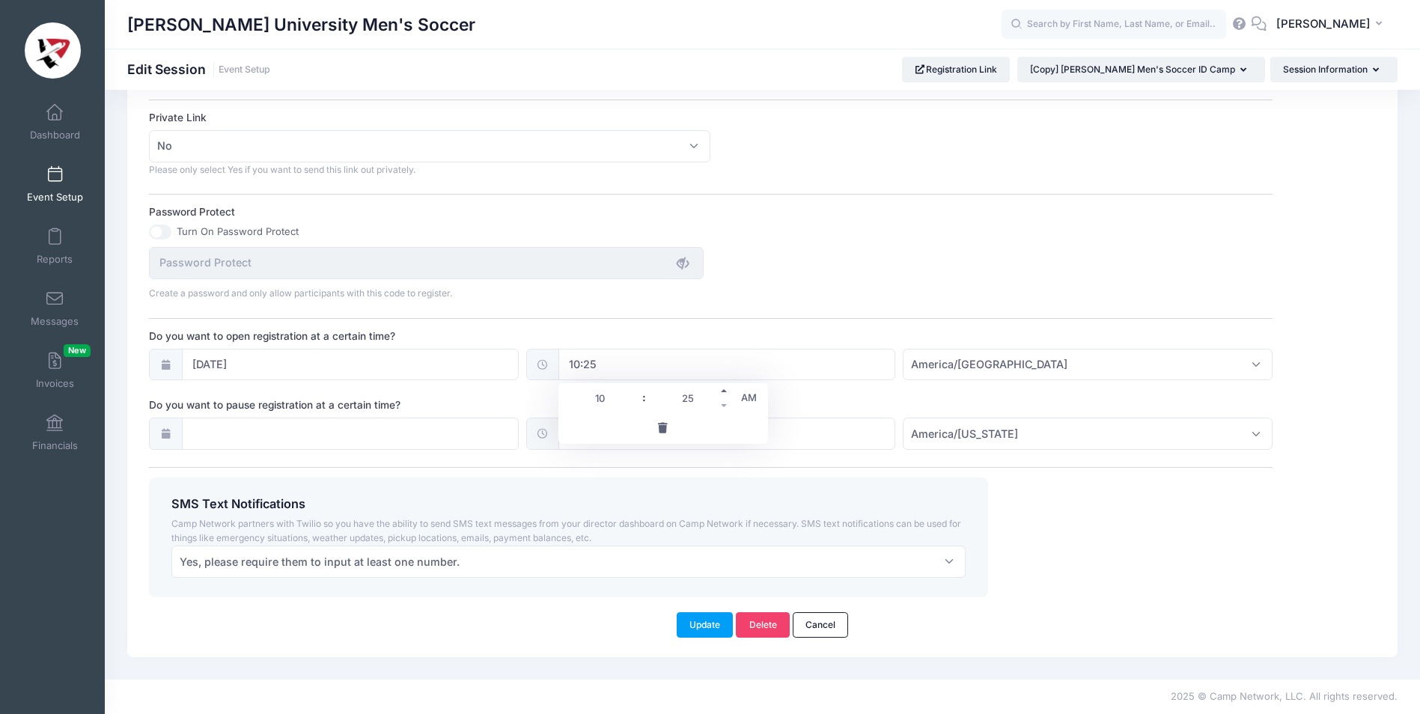
type input "10:30"
type input "30"
click at [722, 406] on span at bounding box center [724, 405] width 10 height 15
type input "10:25"
type input "25"
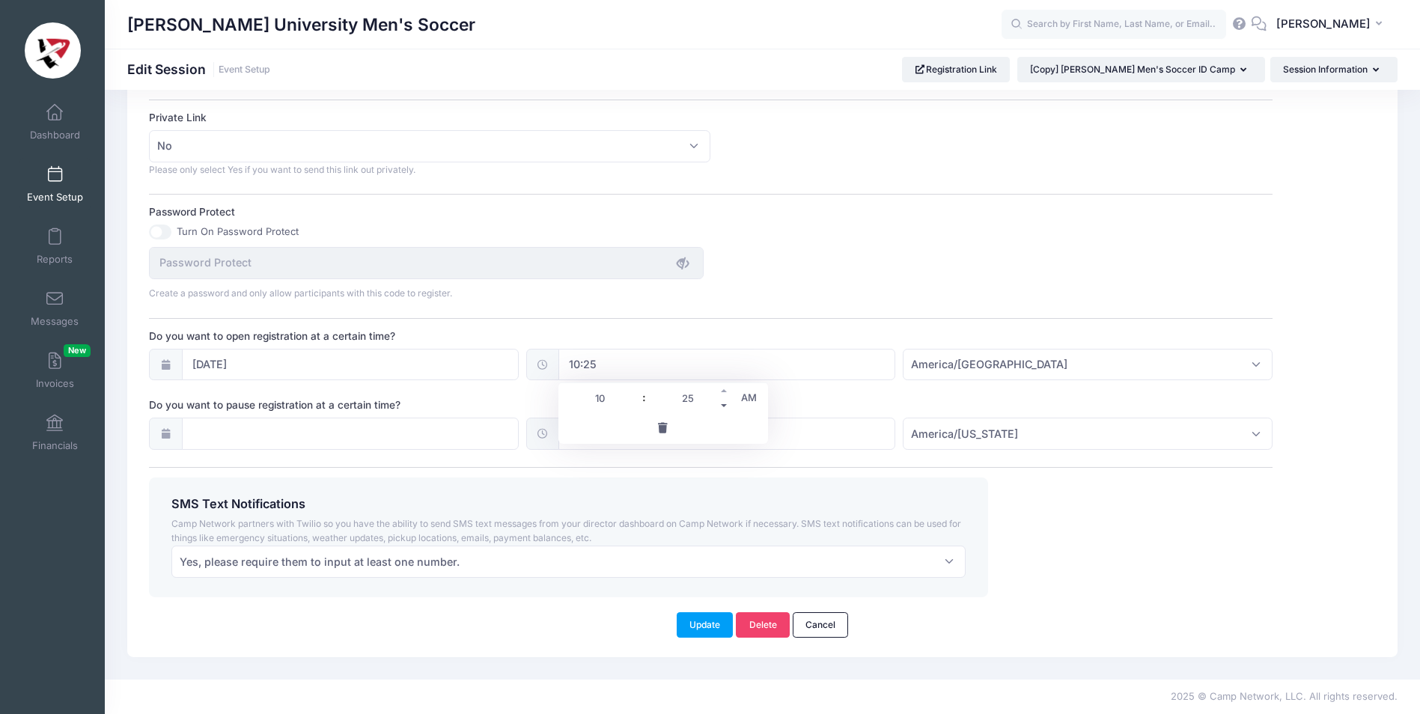
click at [722, 406] on span at bounding box center [724, 405] width 10 height 15
type input "10:20"
type input "20"
click at [722, 406] on span at bounding box center [724, 405] width 10 height 15
type input "10:15"
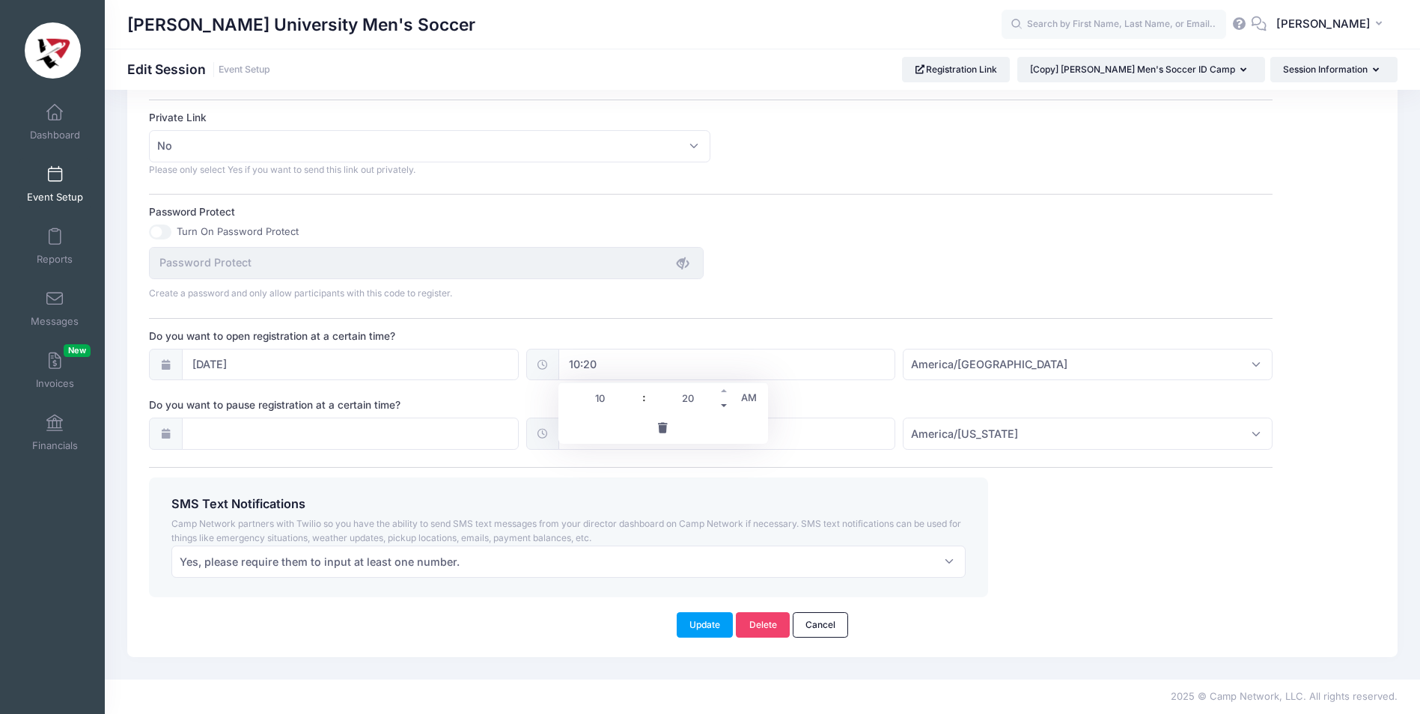
type input "15"
click at [722, 406] on span at bounding box center [724, 405] width 10 height 15
type input "10:10"
type input "10"
click at [722, 406] on span at bounding box center [724, 405] width 10 height 15
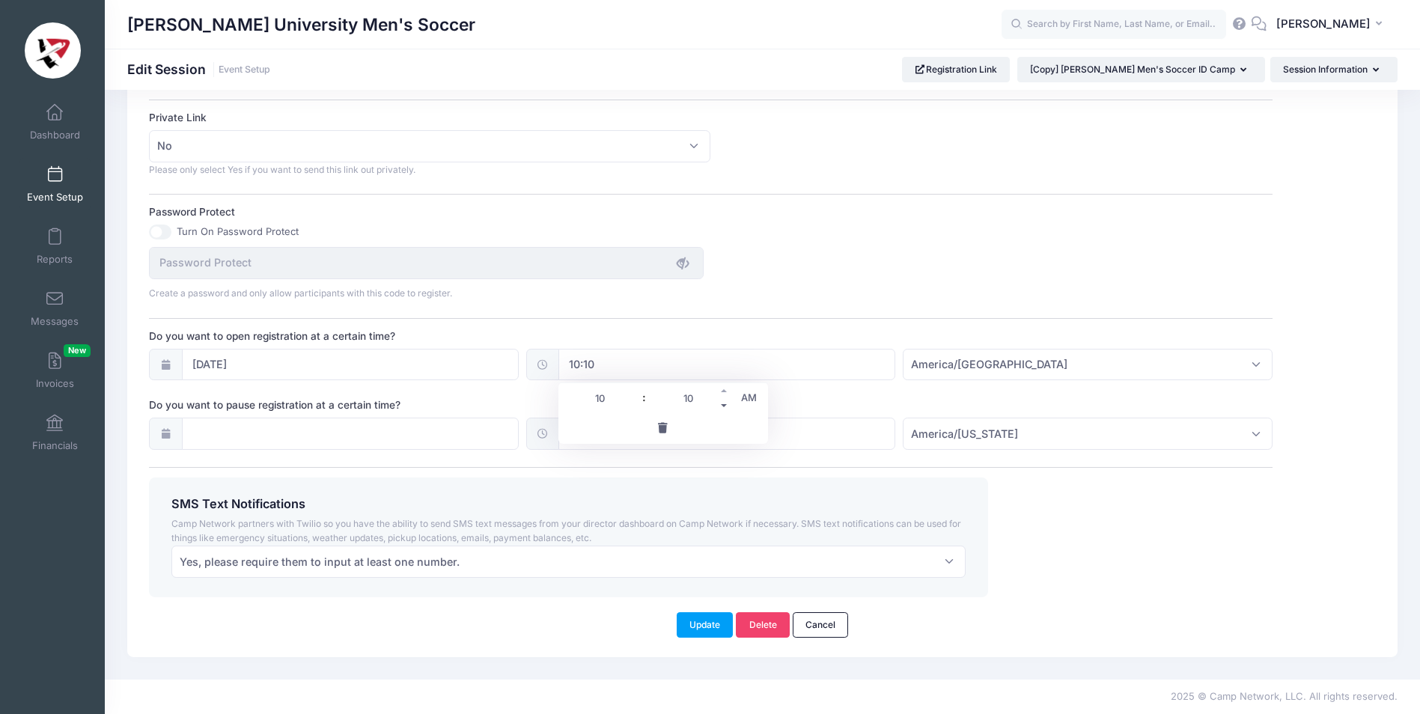
type input "10:05"
type input "05"
click at [722, 406] on span at bounding box center [724, 405] width 10 height 15
type input "10:00"
type input "00"
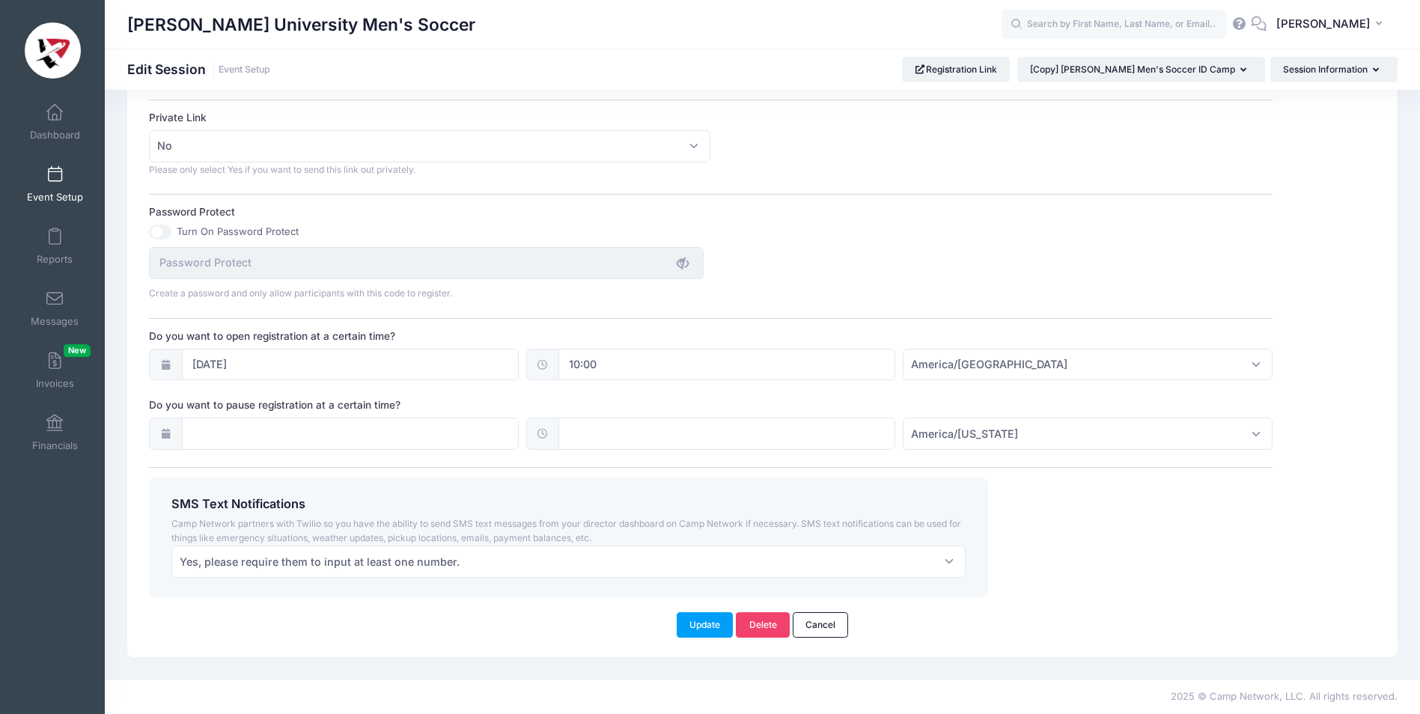
click at [707, 626] on button "Update" at bounding box center [705, 624] width 57 height 25
type textarea "Thank you for registering in our camp, I believe it will be worthwhile in regar…"
click at [697, 622] on button "Update" at bounding box center [705, 624] width 57 height 25
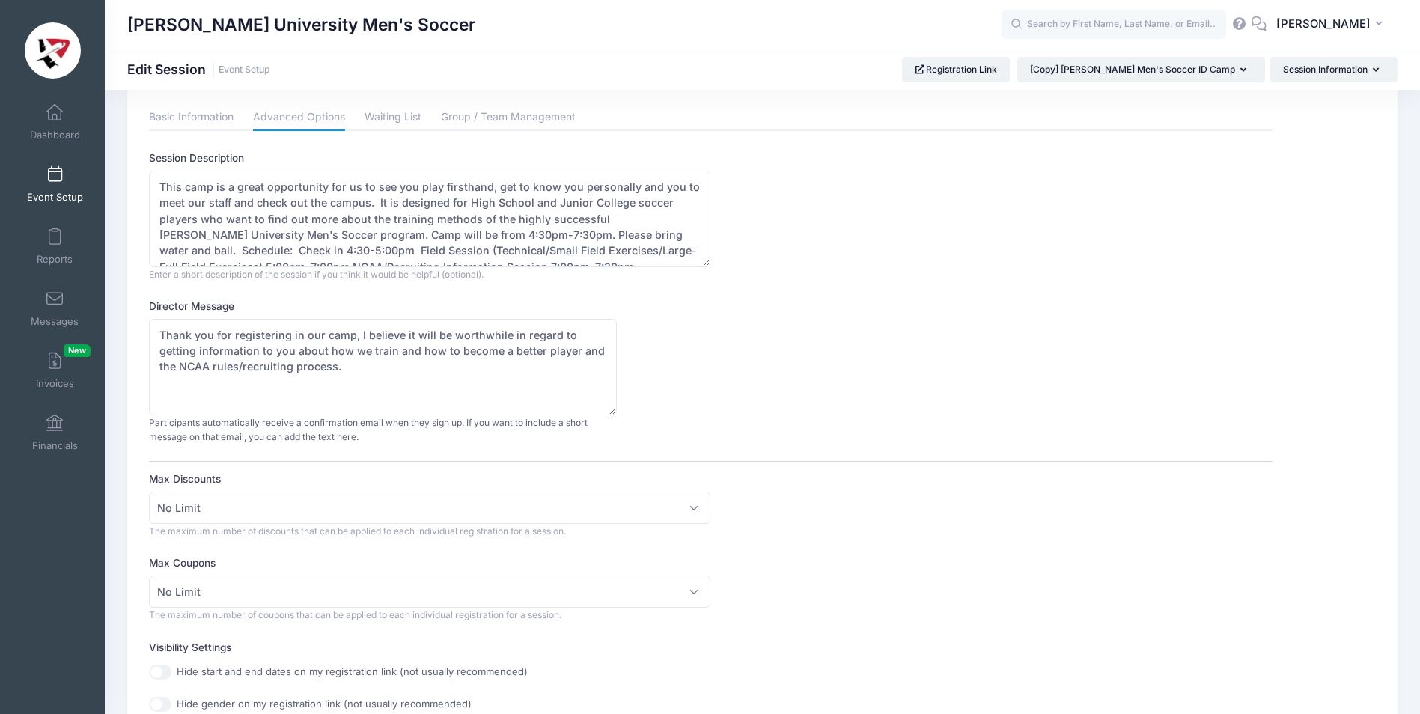
scroll to position [0, 0]
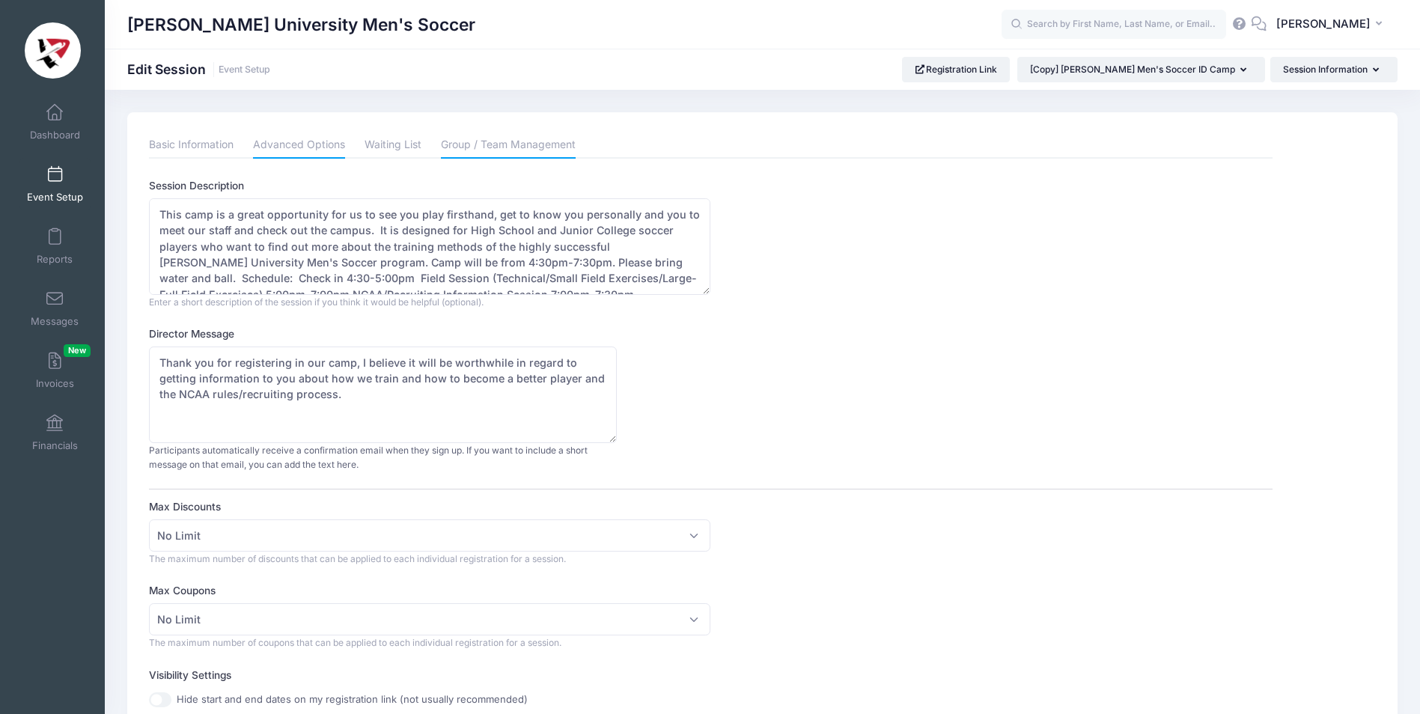
click at [511, 144] on link "Group / Team Management" at bounding box center [508, 145] width 135 height 27
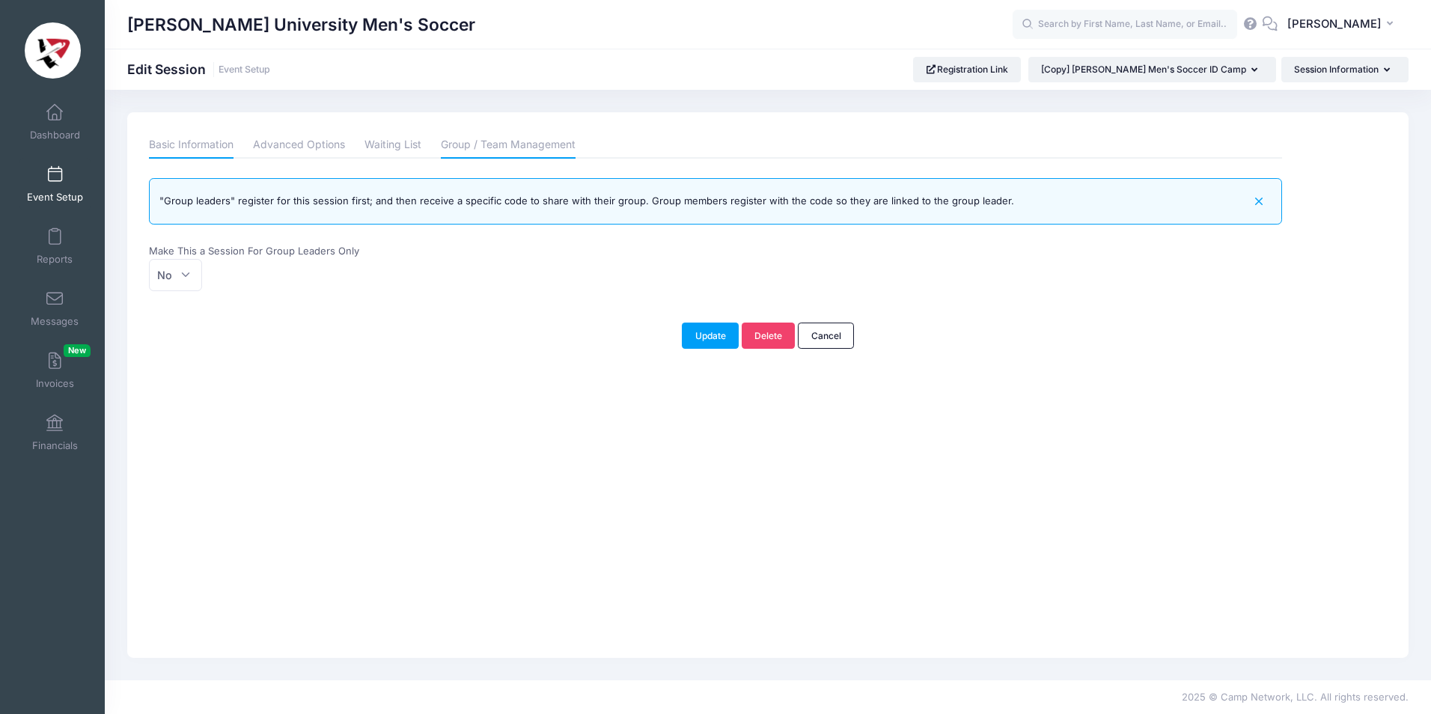
click at [195, 143] on link "Basic Information" at bounding box center [191, 145] width 85 height 27
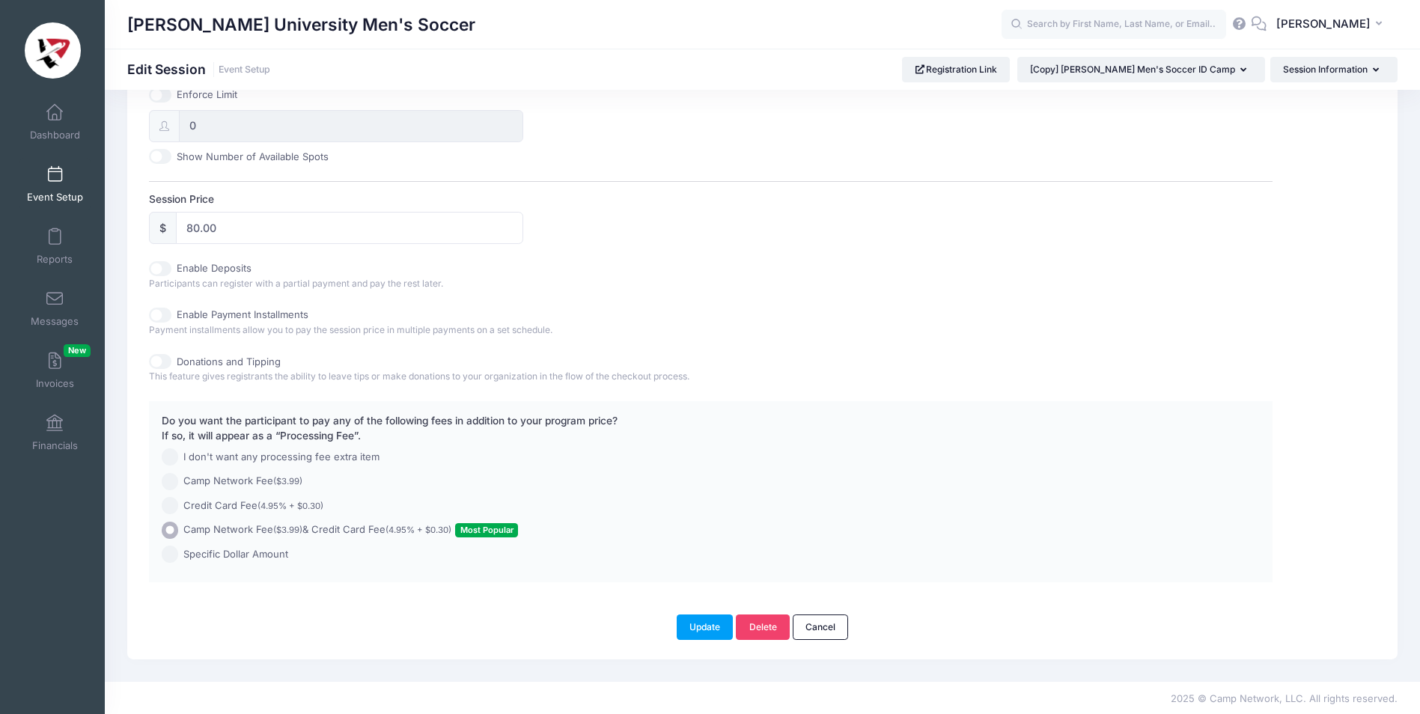
scroll to position [618, 0]
click at [706, 623] on button "Update" at bounding box center [705, 624] width 57 height 25
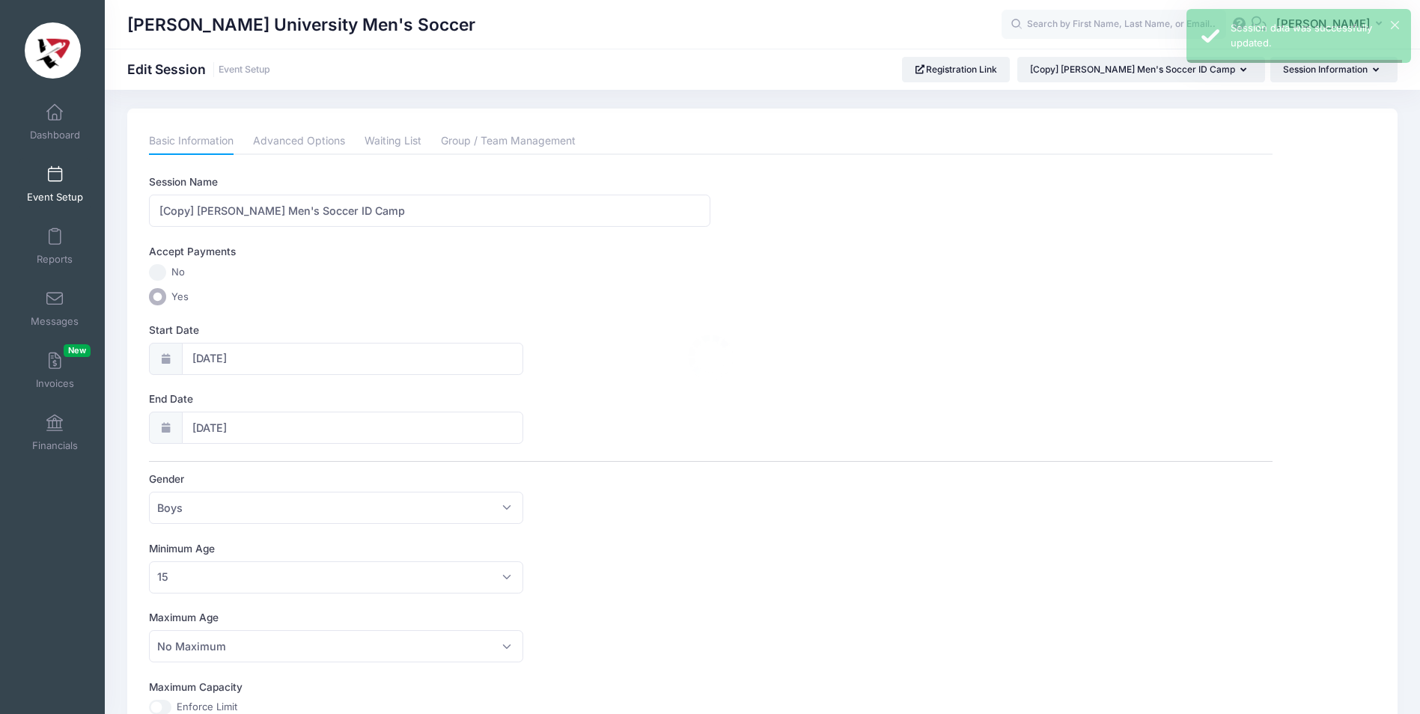
scroll to position [0, 0]
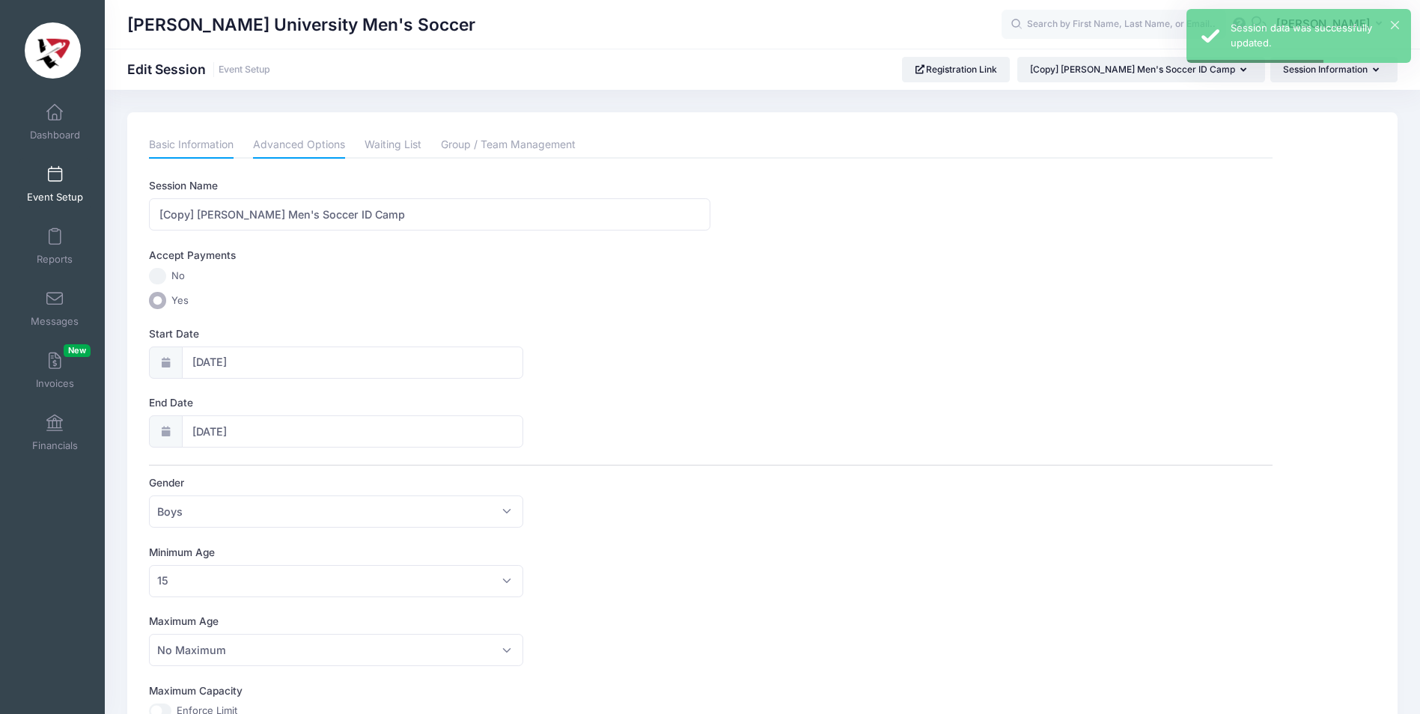
click at [313, 147] on link "Advanced Options" at bounding box center [299, 145] width 92 height 27
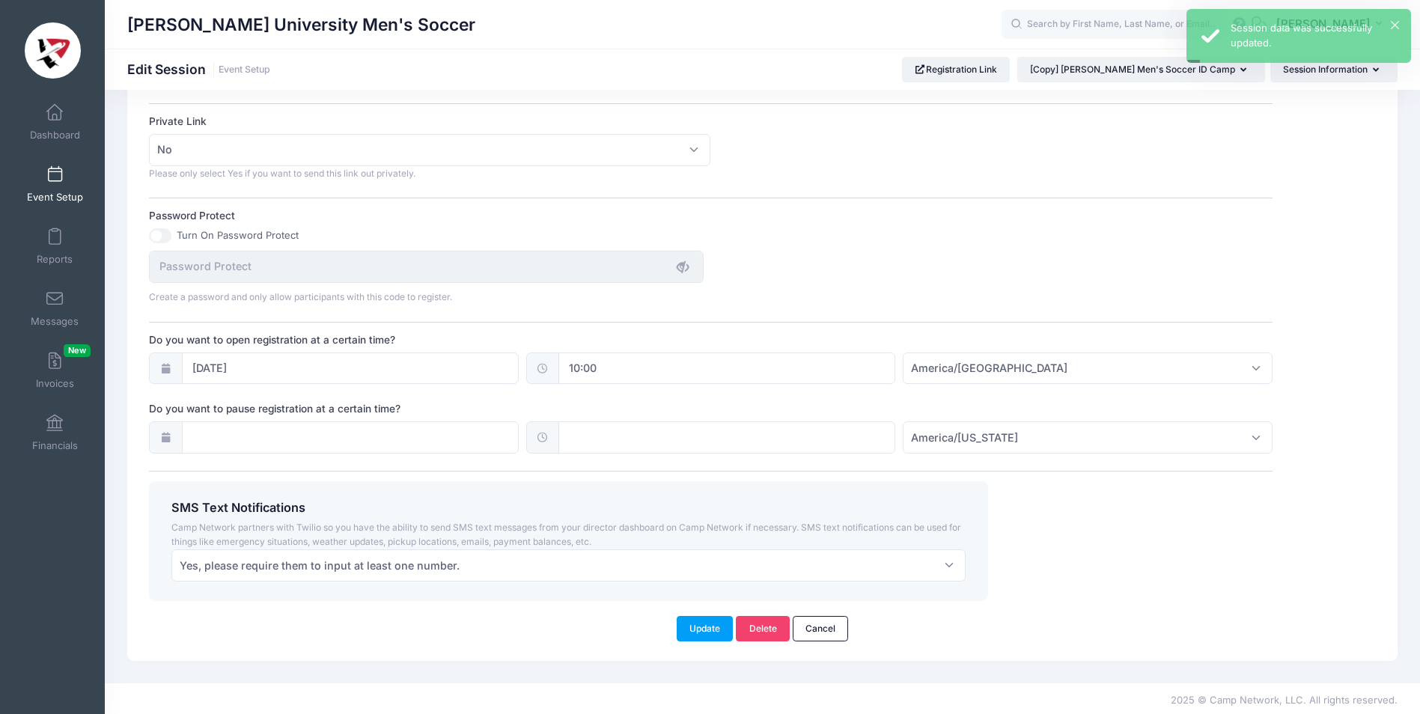
scroll to position [897, 0]
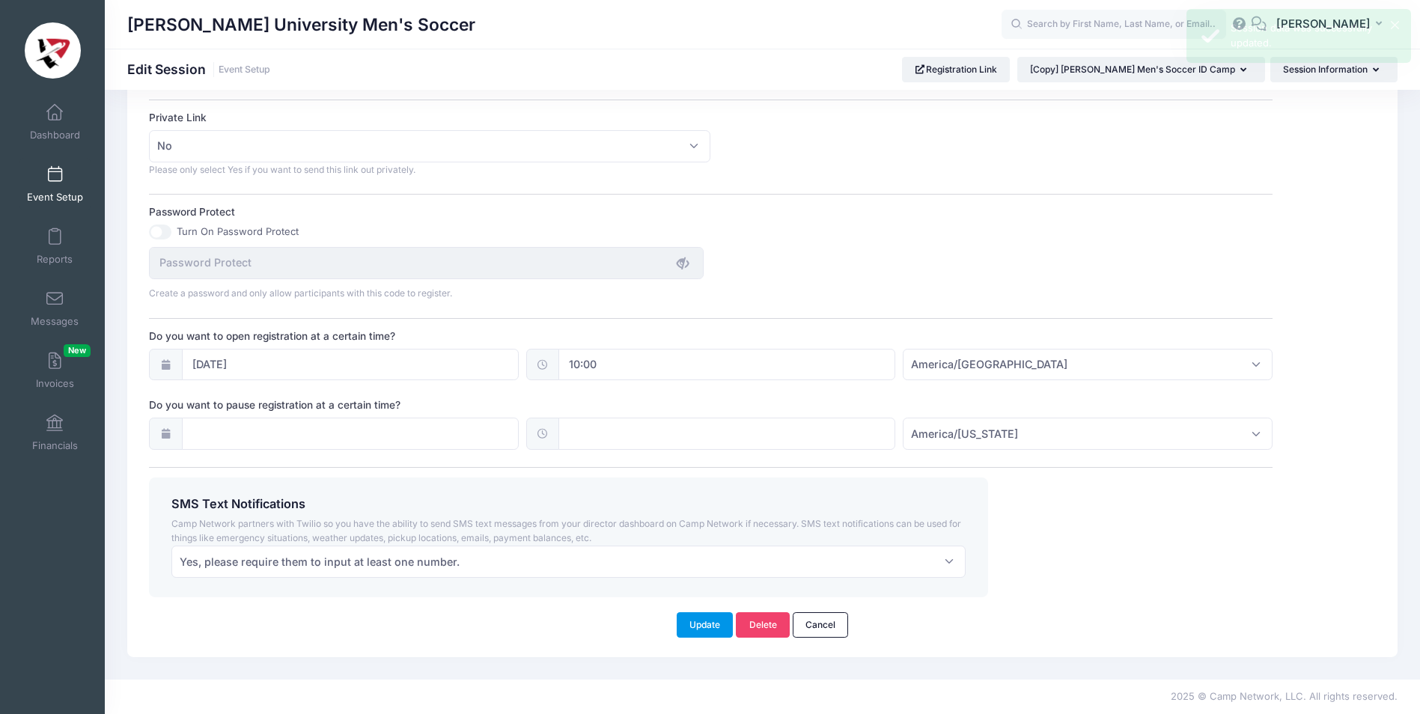
click at [710, 624] on button "Update" at bounding box center [705, 624] width 57 height 25
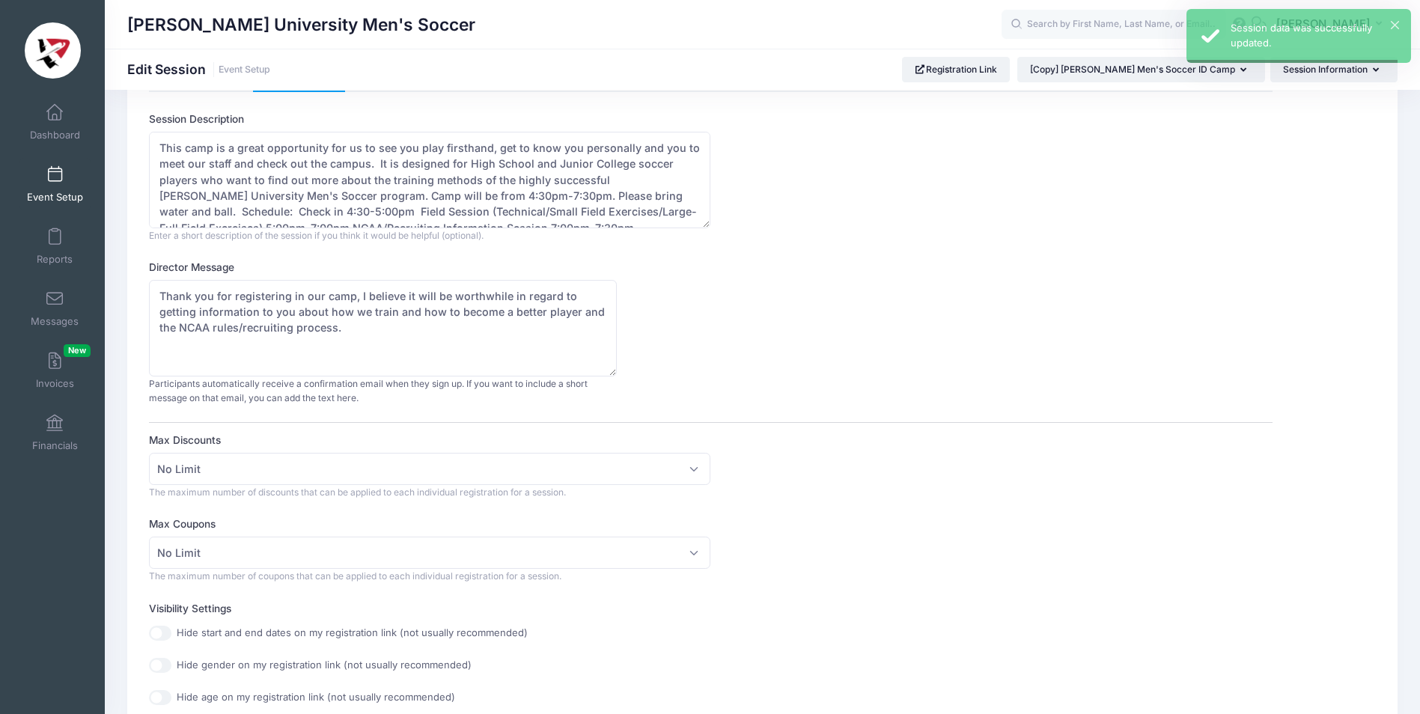
scroll to position [0, 0]
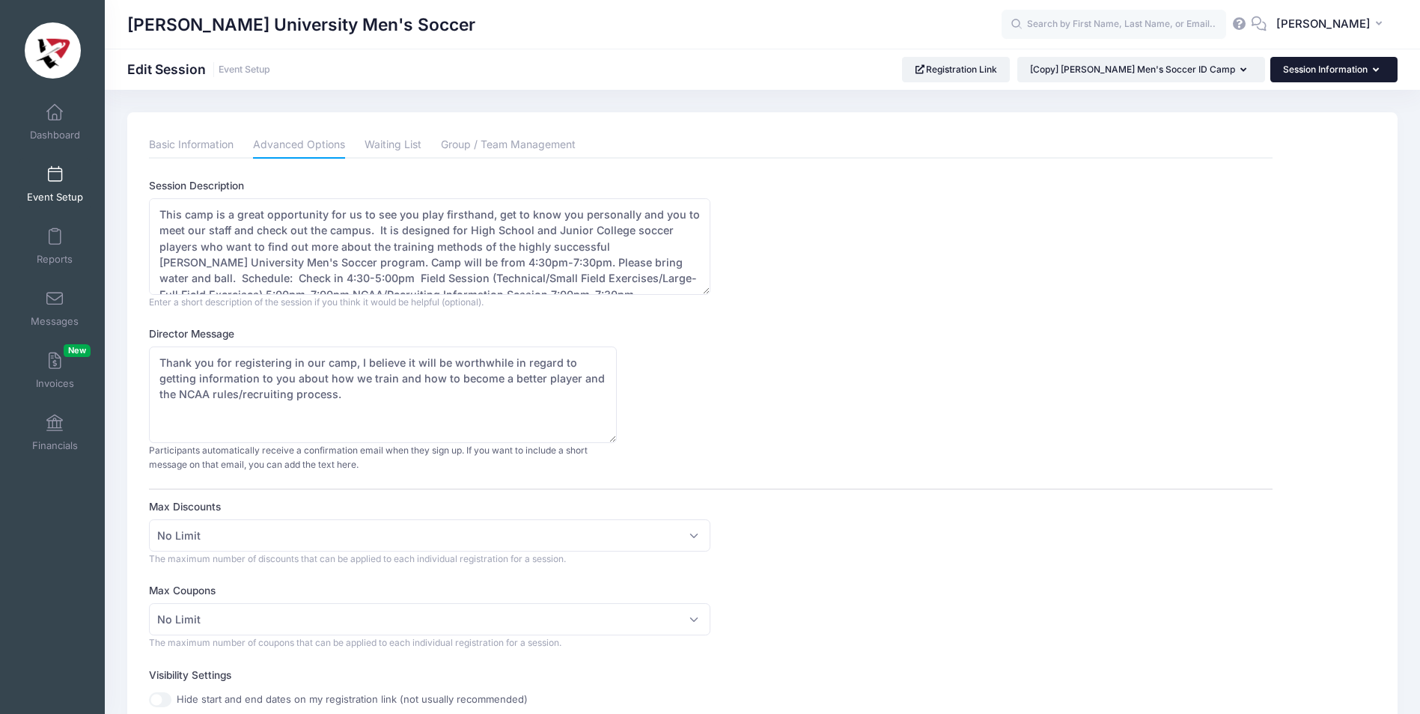
click at [1377, 70] on icon "button" at bounding box center [1379, 70] width 12 height 0
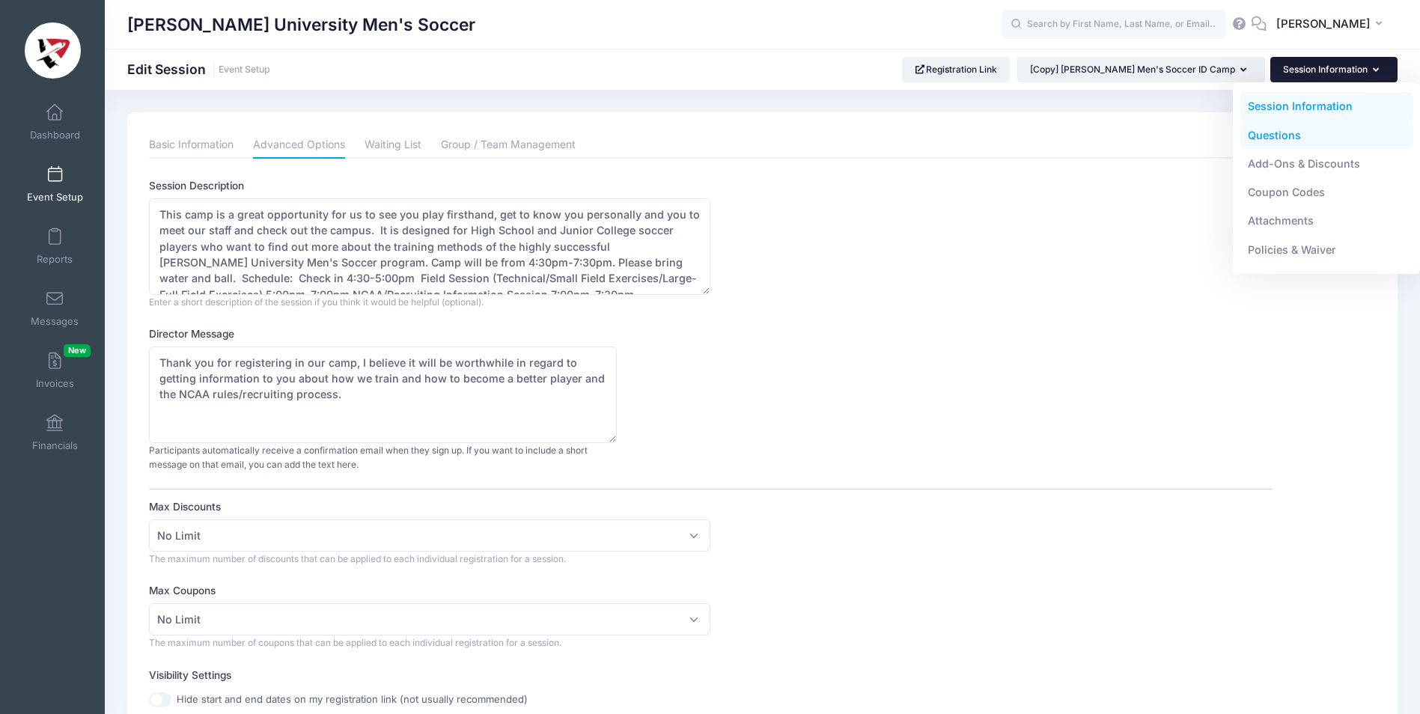
click at [1283, 136] on link "Questions" at bounding box center [1326, 135] width 173 height 28
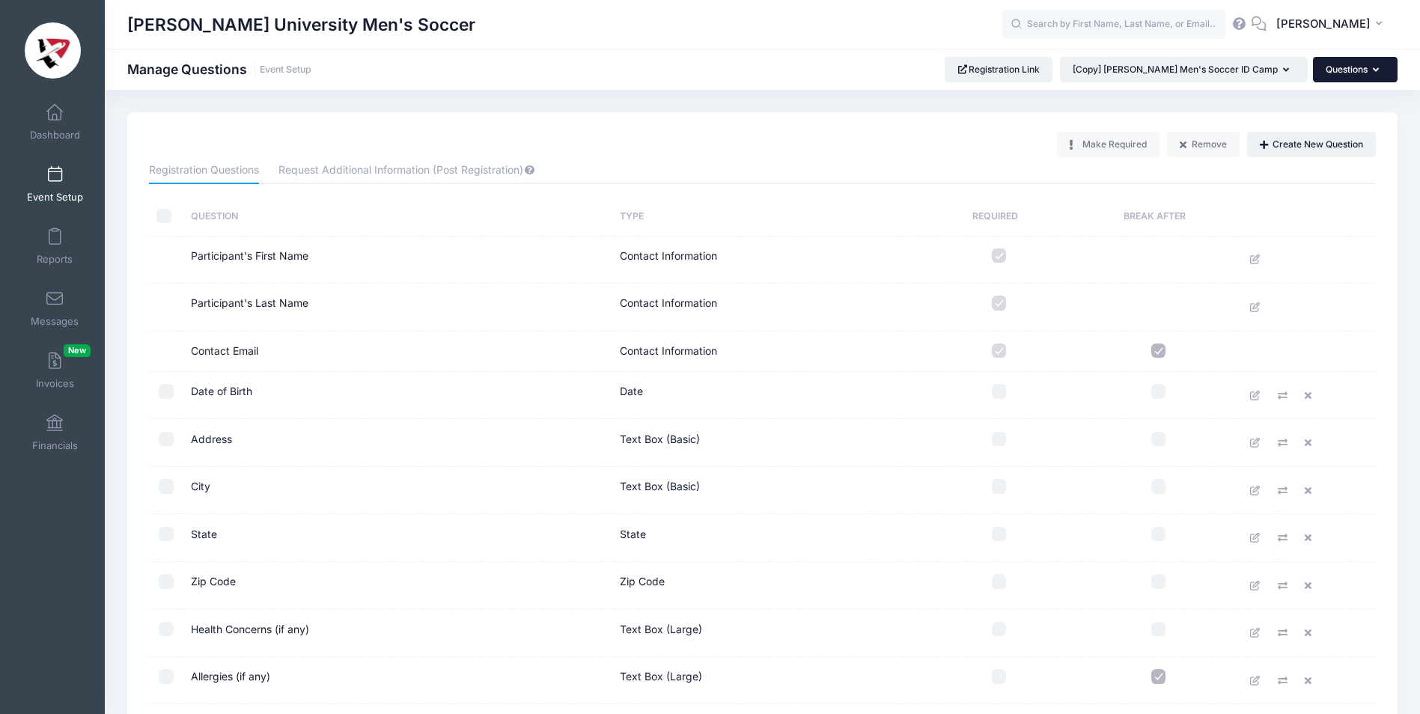
click at [1379, 67] on button "Questions" at bounding box center [1355, 69] width 85 height 25
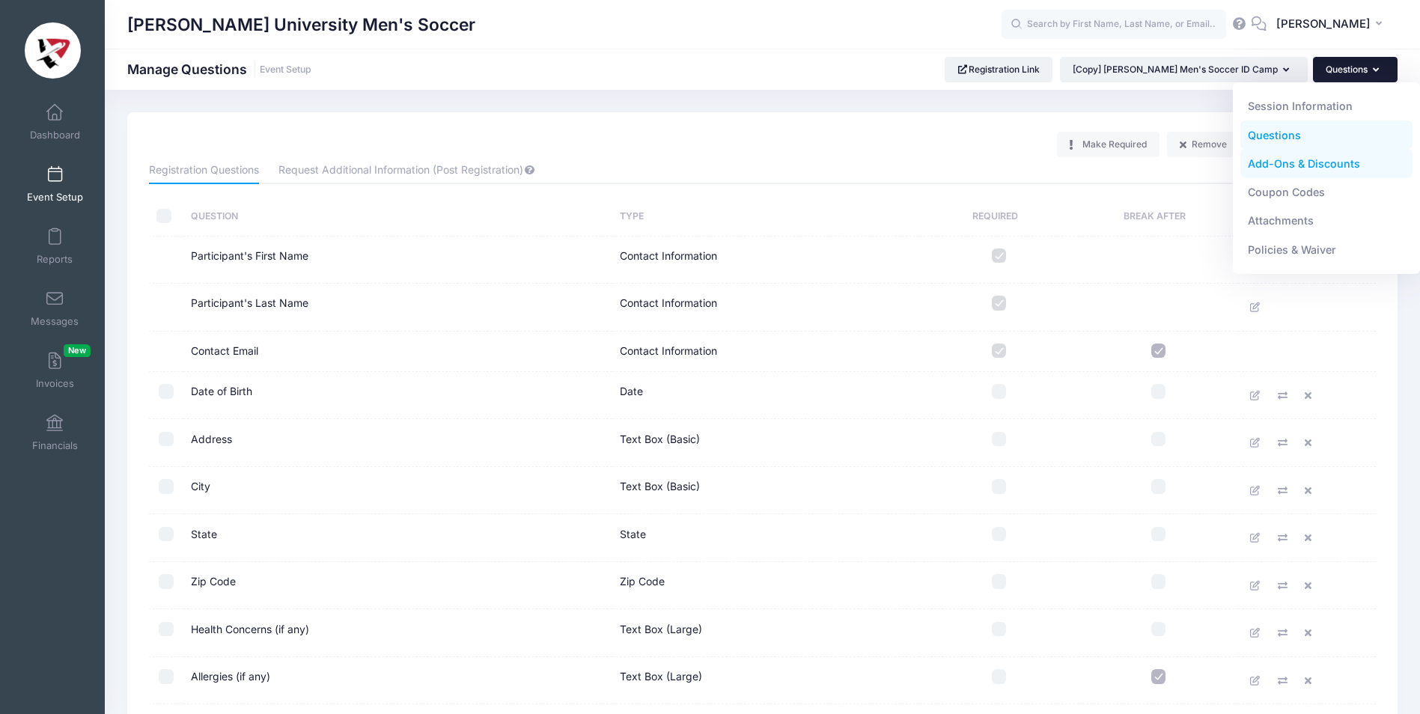
click at [1299, 163] on link "Add-Ons & Discounts" at bounding box center [1326, 164] width 173 height 28
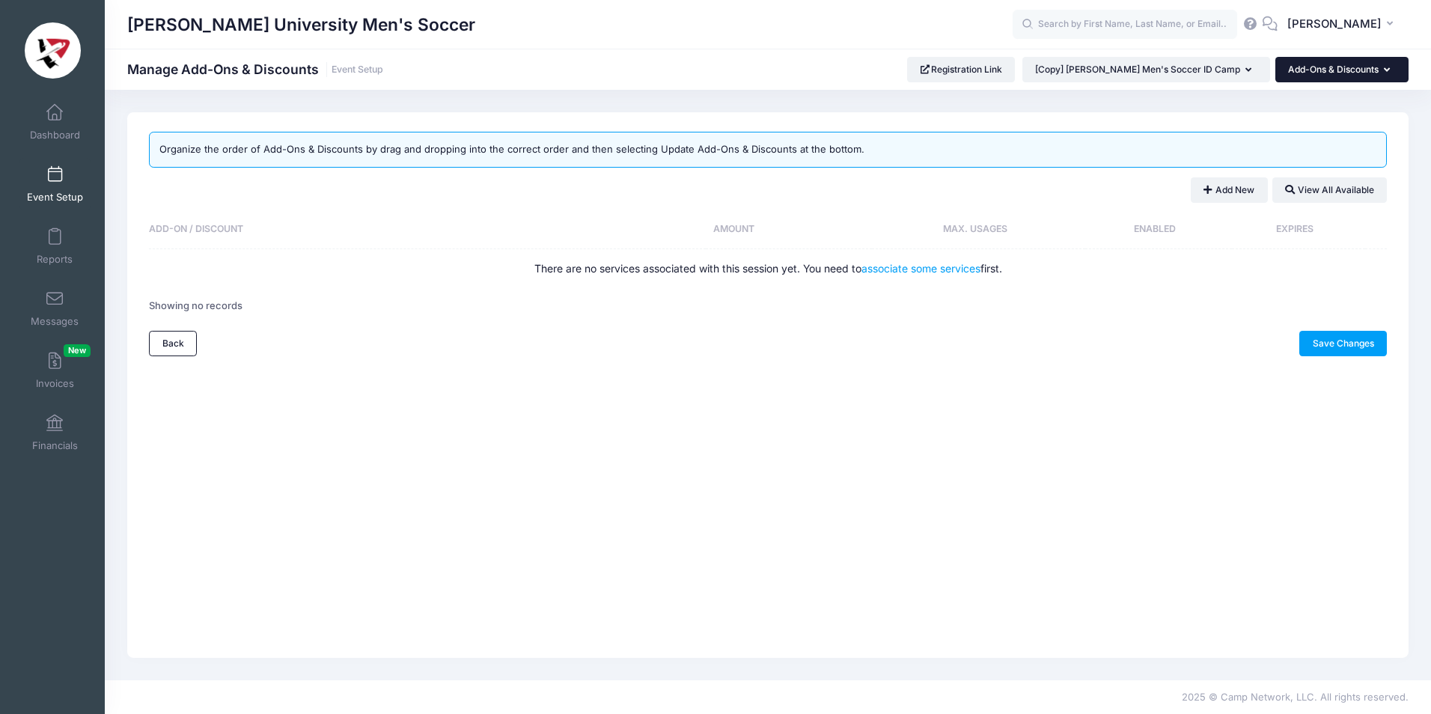
click at [1386, 70] on icon "button" at bounding box center [1390, 70] width 12 height 0
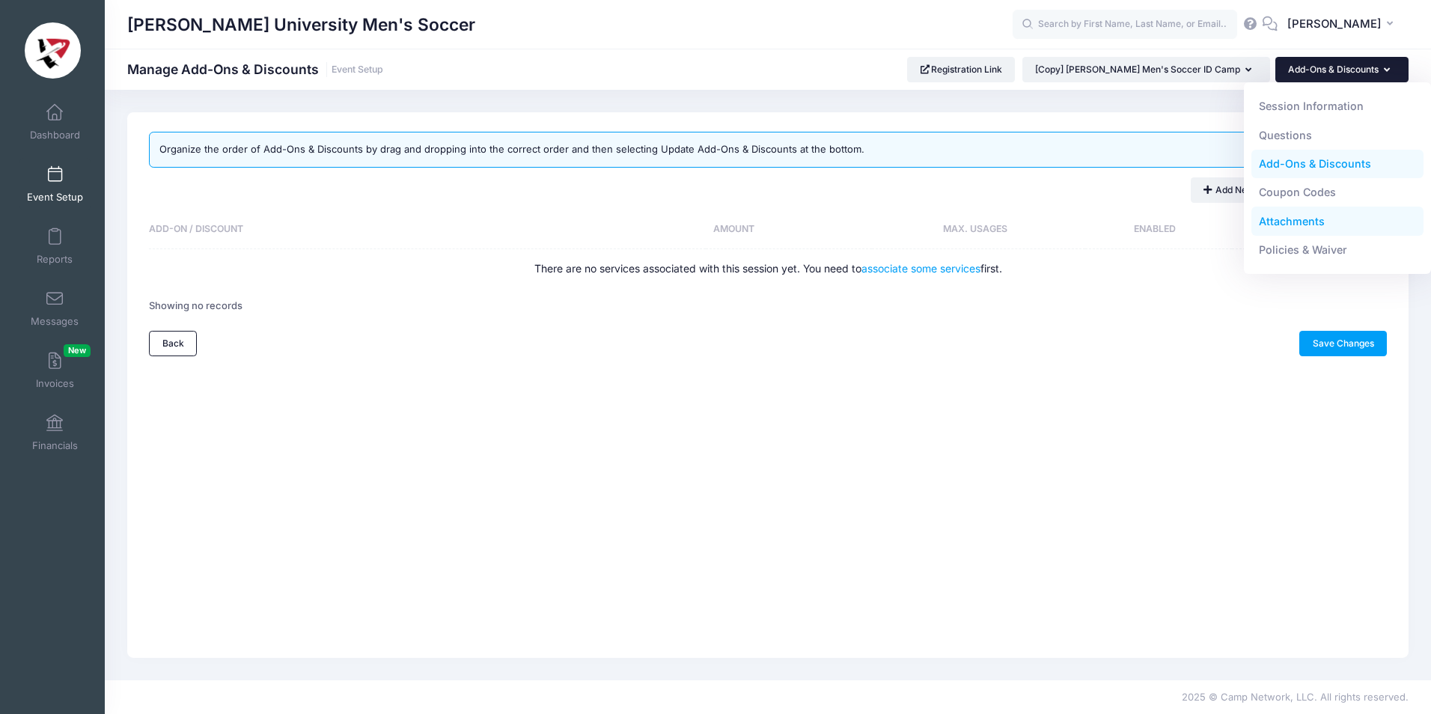
click at [1311, 222] on link "Attachments" at bounding box center [1338, 221] width 173 height 28
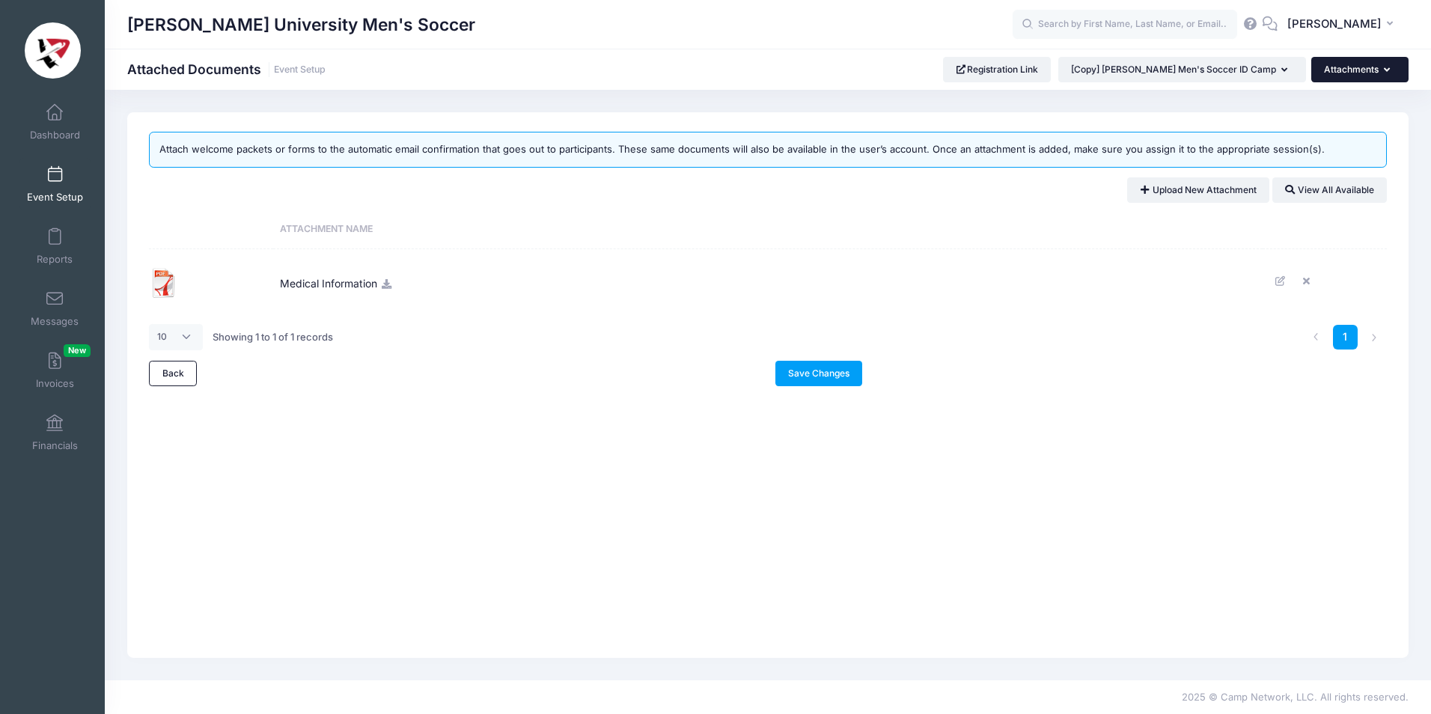
click at [1386, 70] on icon "button" at bounding box center [1390, 70] width 12 height 0
click at [1387, 70] on icon "button" at bounding box center [1390, 70] width 12 height 0
click at [1386, 70] on icon "button" at bounding box center [1390, 70] width 12 height 0
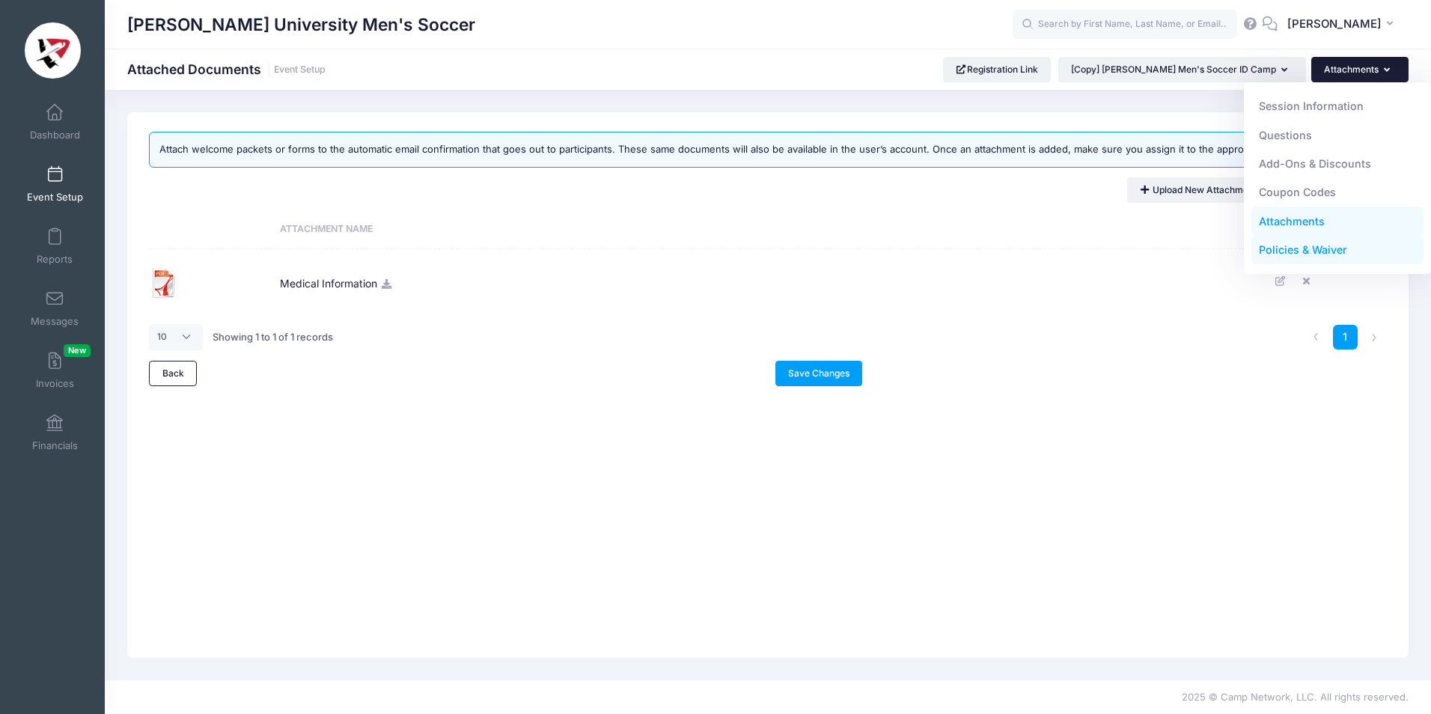
click at [1315, 251] on link "Policies & Waiver" at bounding box center [1338, 250] width 173 height 28
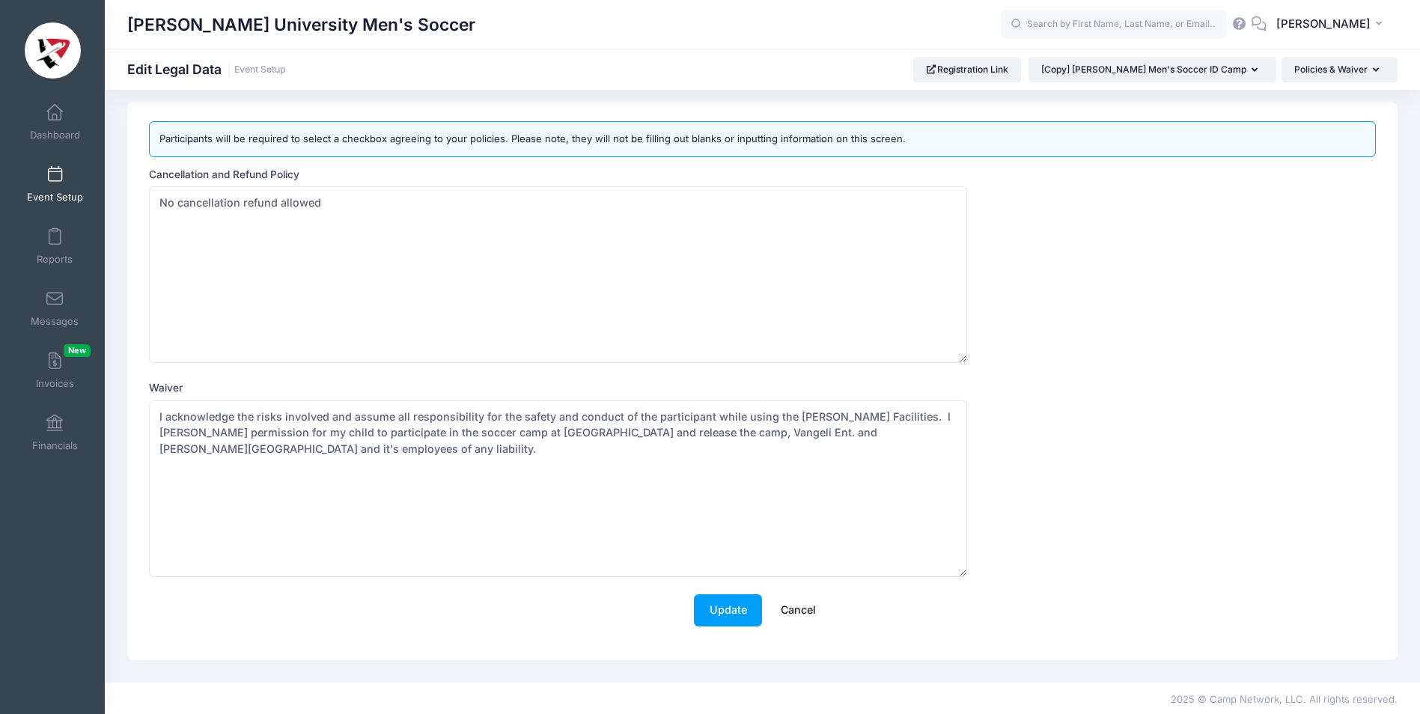
scroll to position [13, 0]
click at [741, 609] on button "Update" at bounding box center [728, 607] width 68 height 32
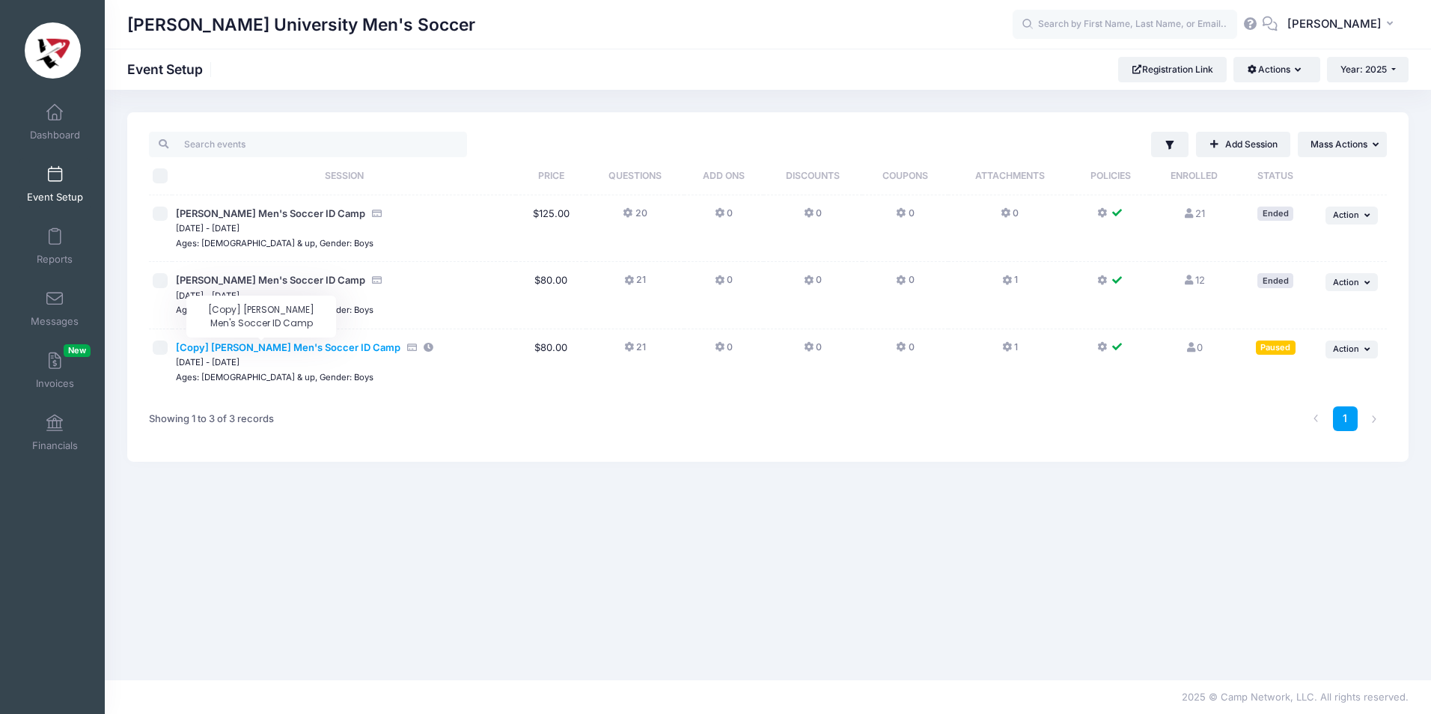
click at [230, 343] on span "[Copy] [PERSON_NAME] Men's Soccer ID Camp" at bounding box center [288, 347] width 225 height 12
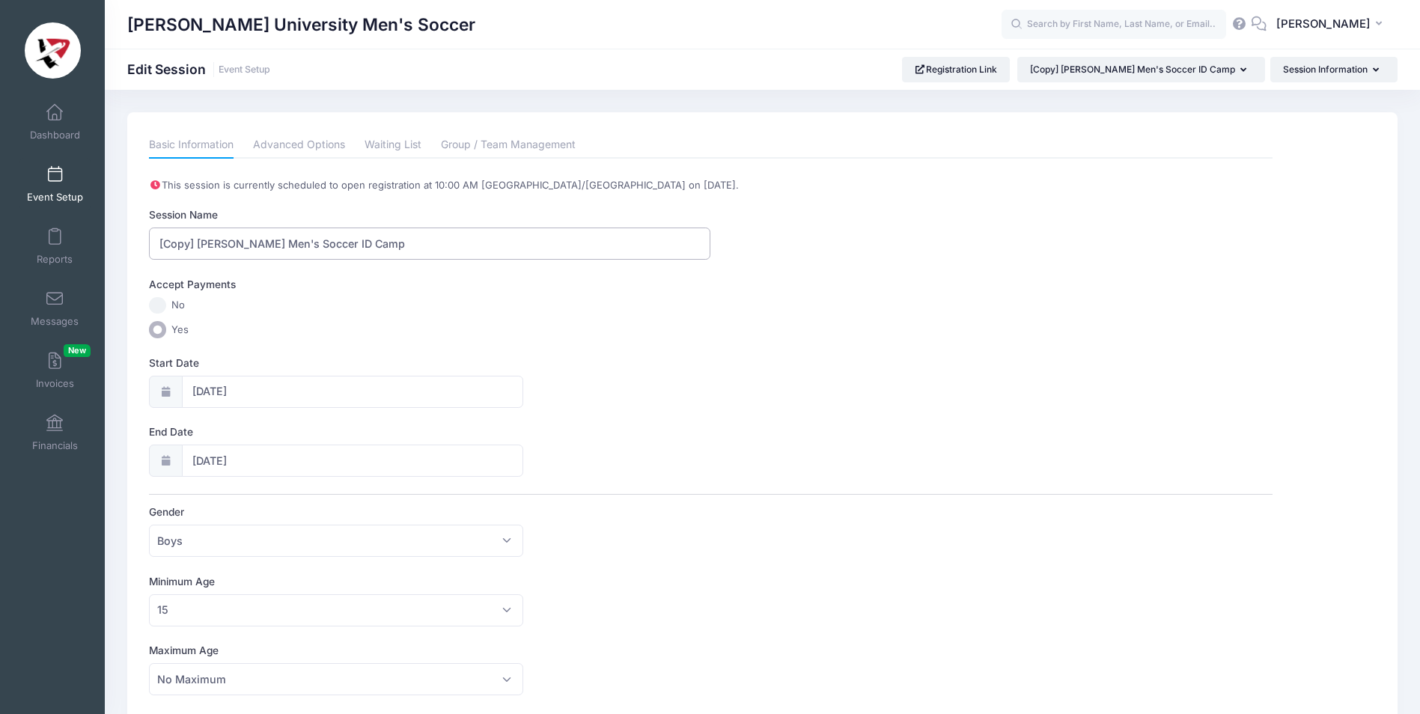
click at [196, 242] on input "[Copy] [PERSON_NAME] Men's Soccer ID Camp" at bounding box center [429, 244] width 561 height 32
click at [196, 242] on input "[Copy] Lewis Men's Soccer ID Camp" at bounding box center [429, 244] width 561 height 32
click at [195, 243] on input "[Copy] Lewis Men's Soccer ID Camp" at bounding box center [429, 244] width 561 height 32
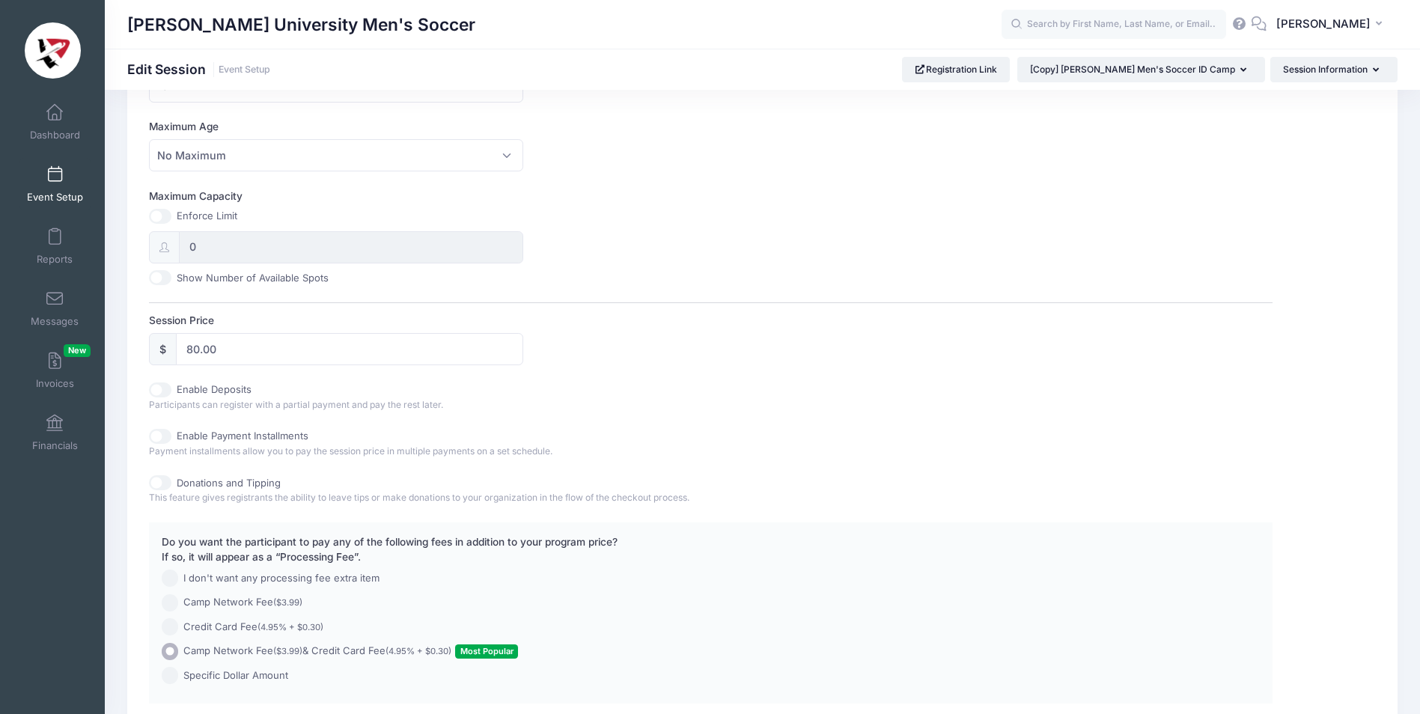
scroll to position [648, 0]
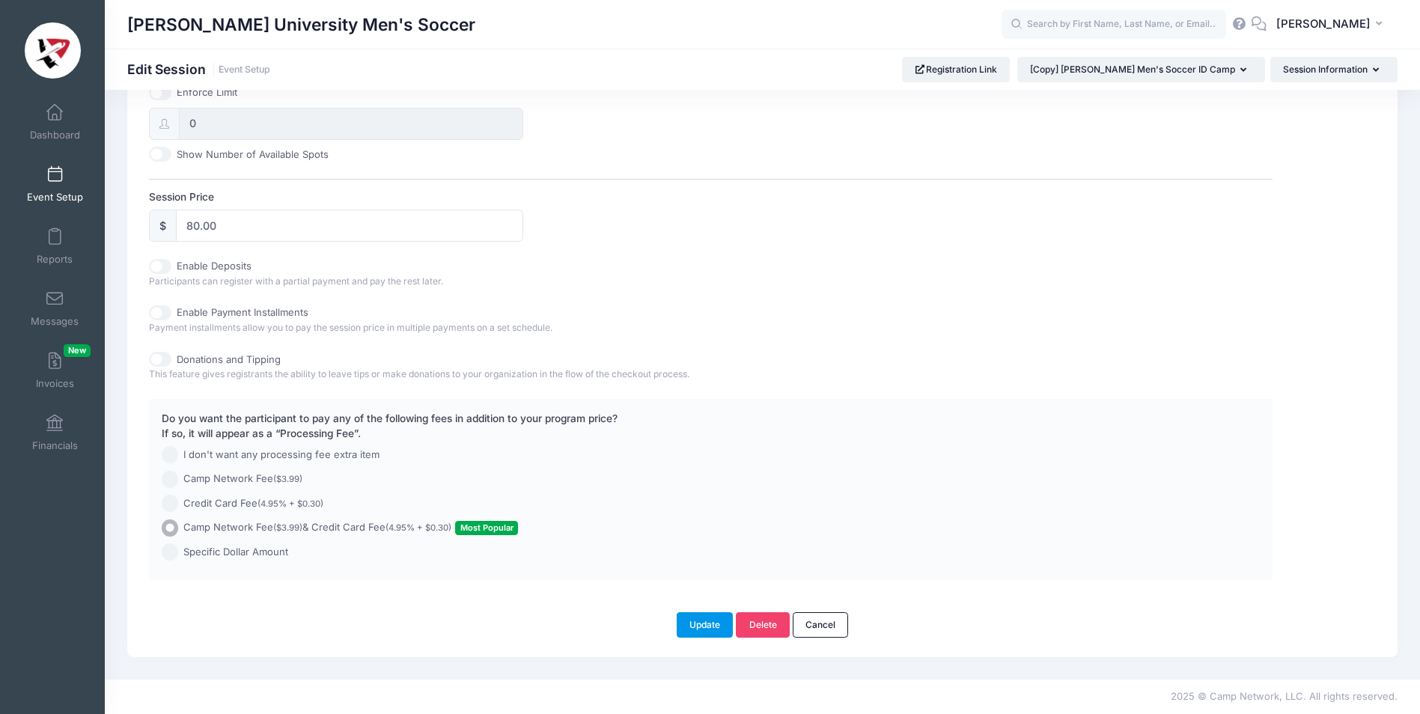
type input "[PERSON_NAME] Men's Soccer ID Camp"
click at [704, 626] on button "Update" at bounding box center [705, 624] width 57 height 25
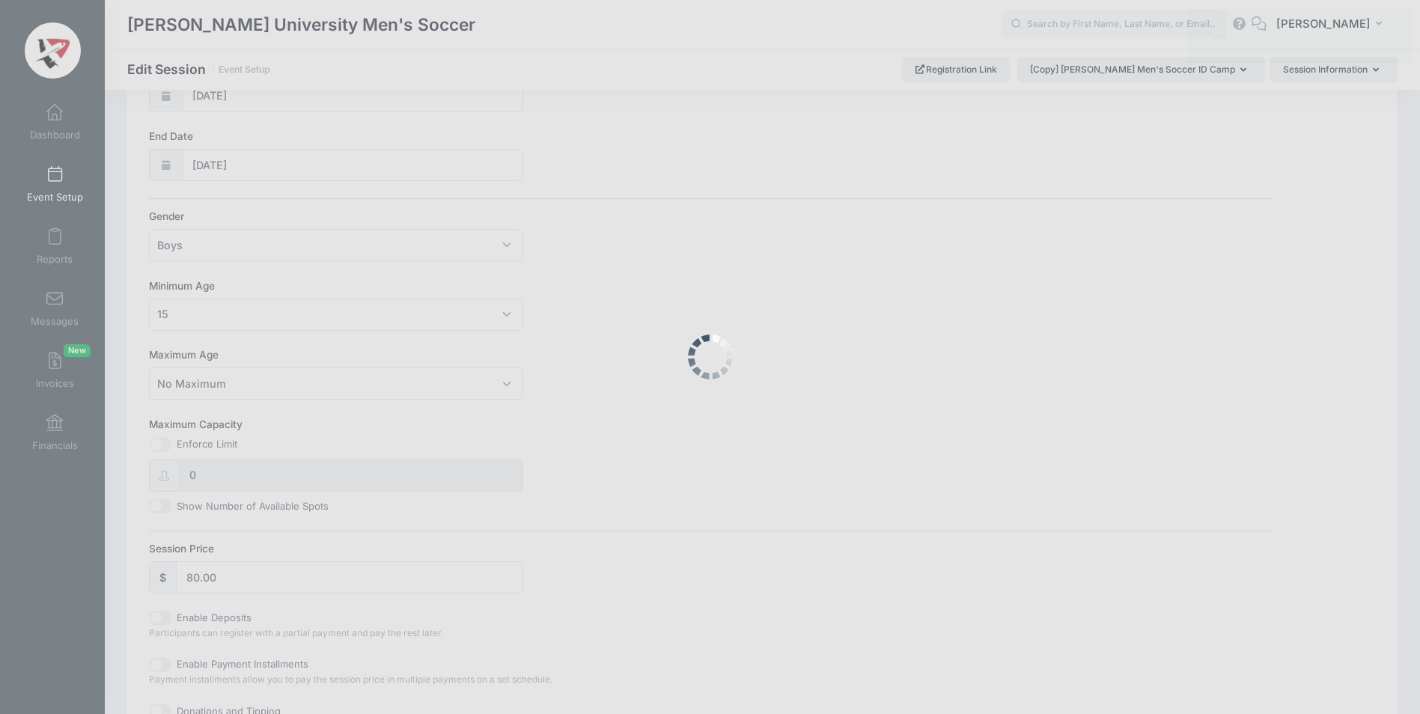
scroll to position [0, 0]
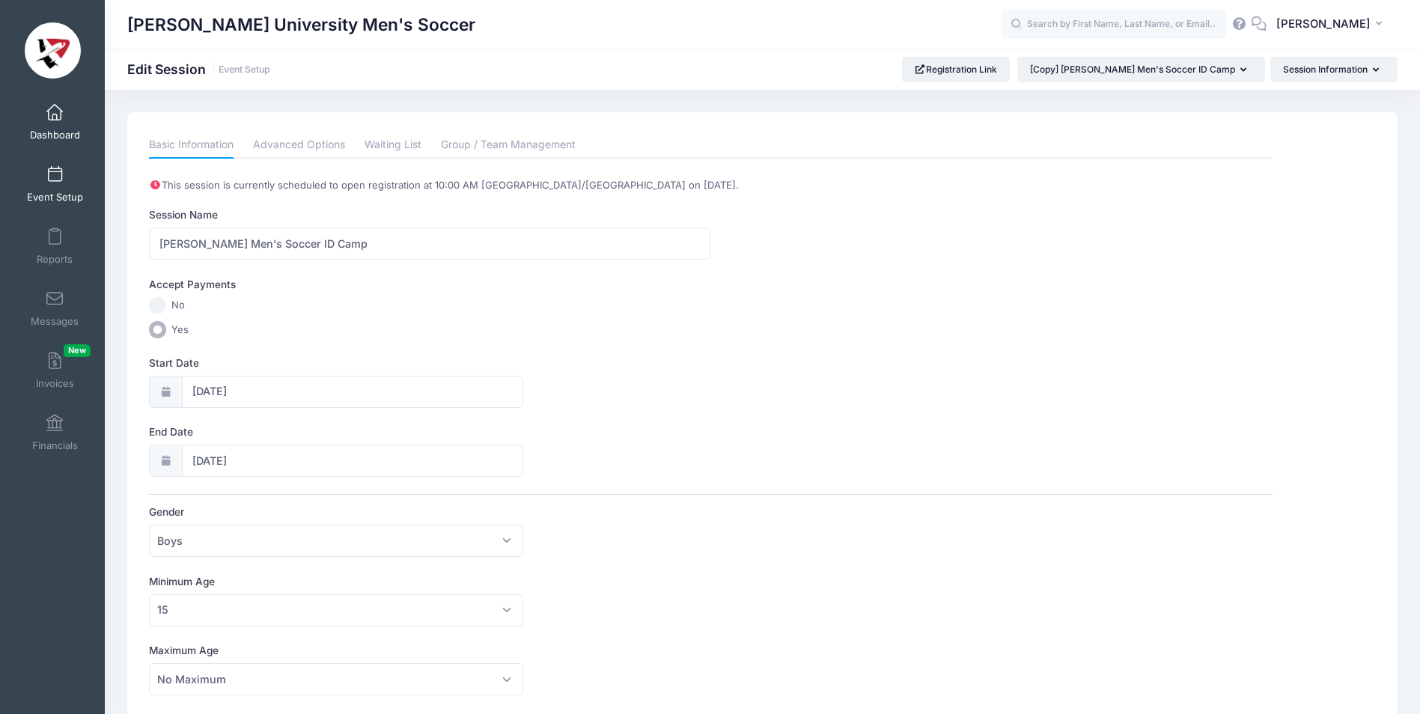
click at [48, 124] on link "Dashboard" at bounding box center [54, 122] width 71 height 52
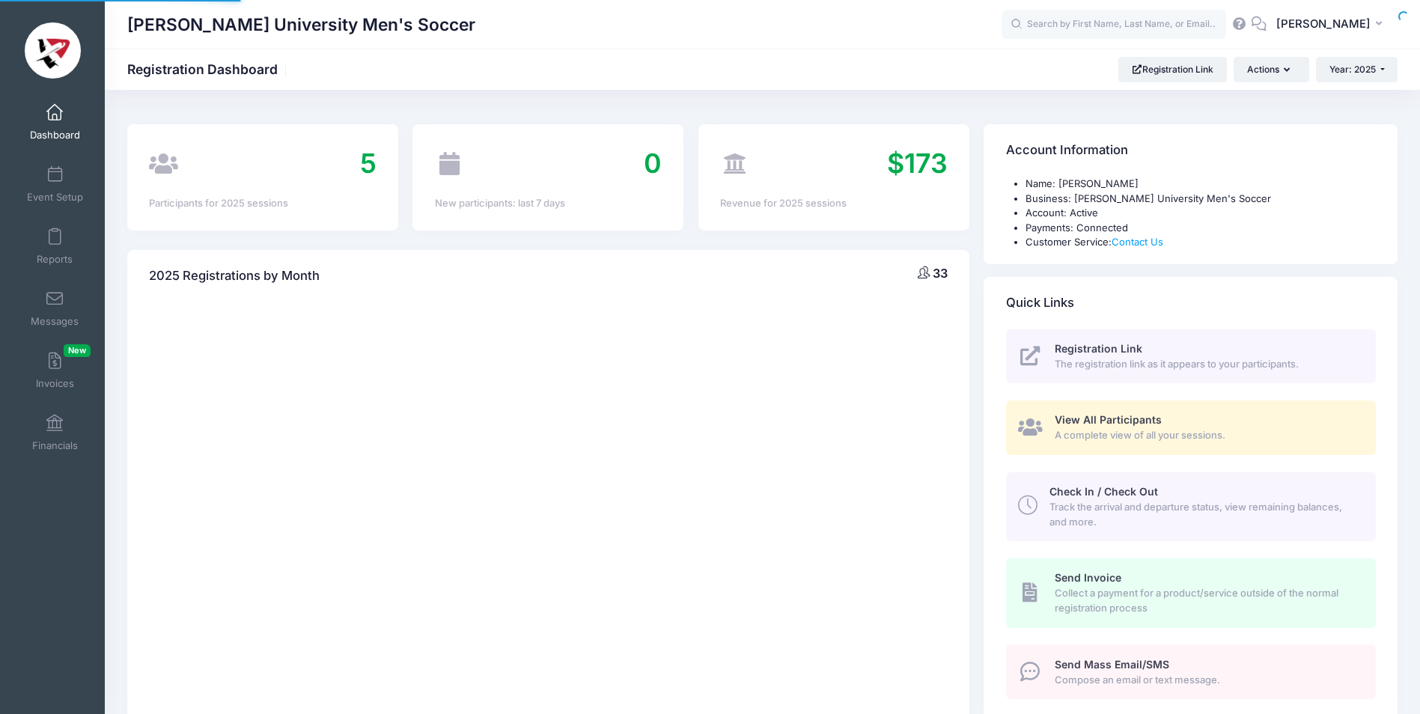
select select
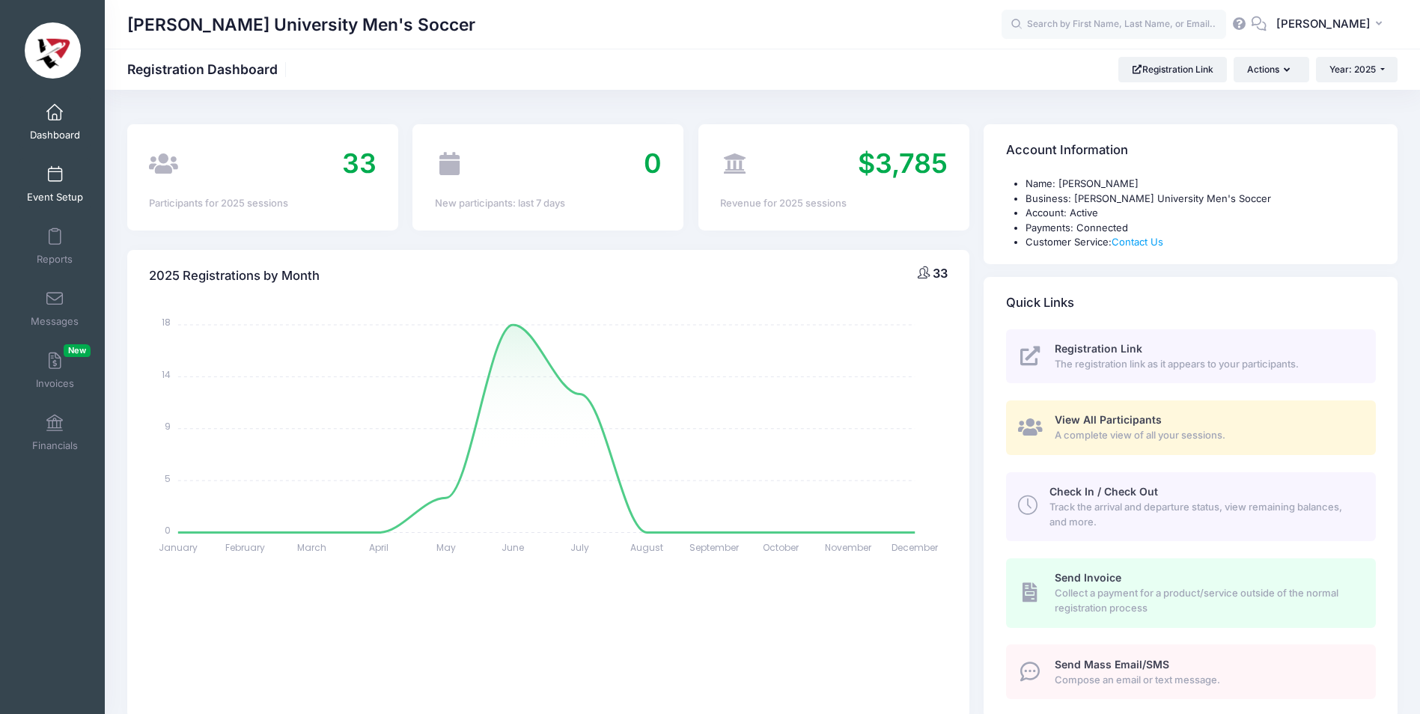
click at [55, 179] on span at bounding box center [55, 175] width 0 height 16
